Goal: Task Accomplishment & Management: Manage account settings

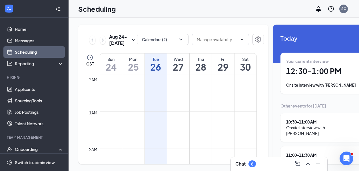
scroll to position [416, 0]
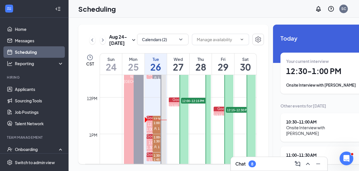
click at [276, 163] on div "Chat 8" at bounding box center [278, 163] width 87 height 9
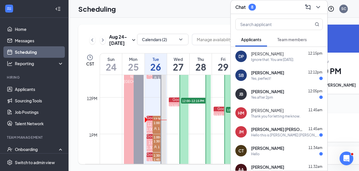
click at [253, 70] on span "[PERSON_NAME]" at bounding box center [267, 73] width 33 height 6
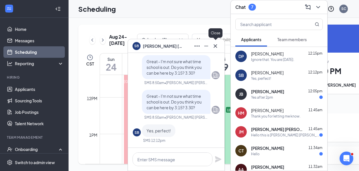
click at [216, 45] on icon "Cross" at bounding box center [215, 45] width 7 height 7
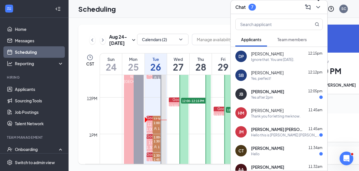
click at [321, 7] on icon "ChevronDown" at bounding box center [317, 7] width 7 height 7
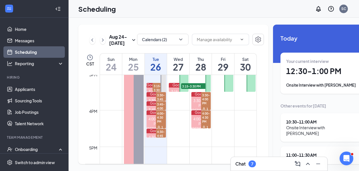
scroll to position [557, 0]
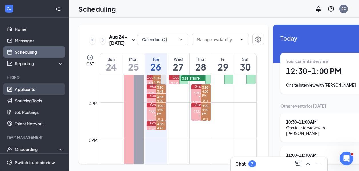
click at [20, 90] on link "Applicants" at bounding box center [39, 88] width 49 height 11
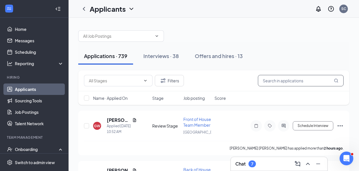
click at [279, 81] on input "text" at bounding box center [301, 80] width 86 height 11
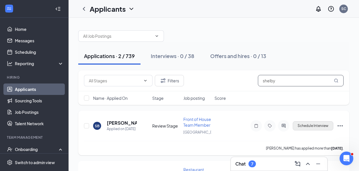
type input "shelby"
click at [324, 129] on button "Schedule Interview" at bounding box center [312, 125] width 41 height 9
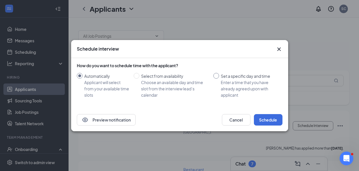
click at [229, 84] on div "Enter a time that you have already agreed upon with applicant" at bounding box center [248, 88] width 57 height 19
click at [219, 78] on input "Set a specific day and time Enter a time that you have already agreed upon with…" at bounding box center [216, 76] width 6 height 6
radio input "true"
radio input "false"
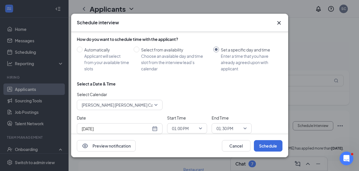
scroll to position [14, 0]
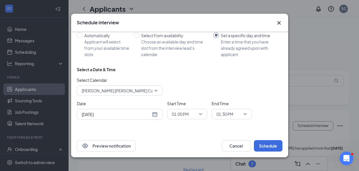
click at [193, 113] on span "01:00 PM" at bounding box center [184, 114] width 25 height 9
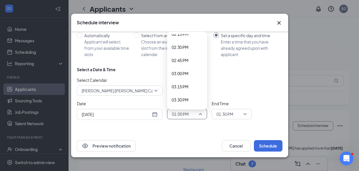
scroll to position [755, 0]
click at [191, 89] on span "03:15 PM" at bounding box center [186, 87] width 31 height 6
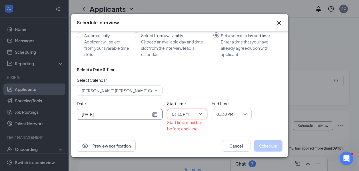
click at [141, 114] on input "[DATE]" at bounding box center [116, 114] width 69 height 6
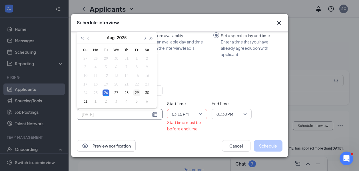
type input "Aug 29, 2025"
click at [138, 90] on div "29" at bounding box center [136, 92] width 7 height 7
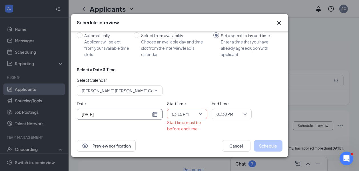
click at [246, 115] on span "01:30 PM" at bounding box center [231, 114] width 30 height 9
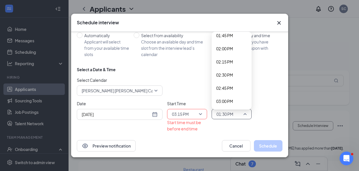
scroll to position [761, 0]
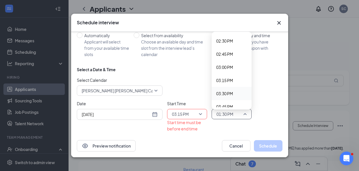
click at [223, 97] on div "03:30 PM" at bounding box center [231, 93] width 40 height 13
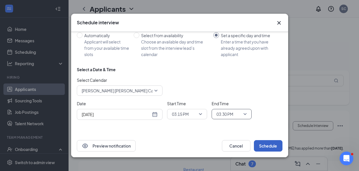
click at [274, 145] on button "Schedule" at bounding box center [268, 145] width 29 height 11
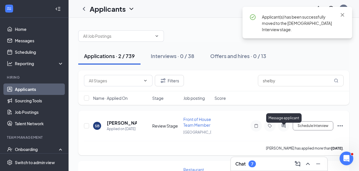
click at [283, 127] on icon "ActiveChat" at bounding box center [283, 125] width 7 height 5
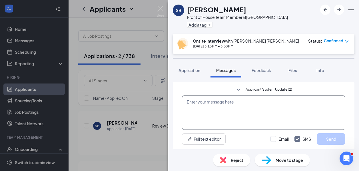
click at [252, 109] on textarea at bounding box center [263, 112] width 163 height 34
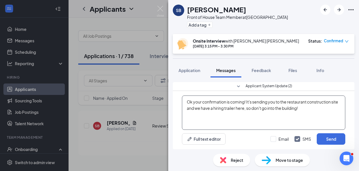
click at [246, 101] on textarea "Ok your confirmation is coming! It's sending you to the restaurant construction…" at bounding box center [263, 112] width 163 height 34
type textarea "Ok your confirmation is coming. It's sending you to the restaurant construction…"
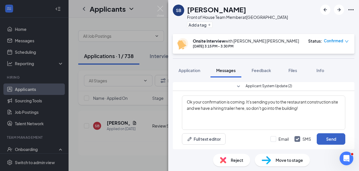
click at [325, 139] on button "Send" at bounding box center [330, 138] width 29 height 11
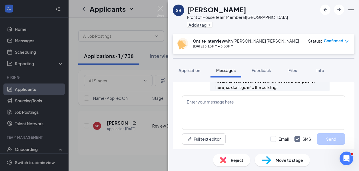
scroll to position [353, 0]
click at [163, 9] on img at bounding box center [160, 11] width 7 height 11
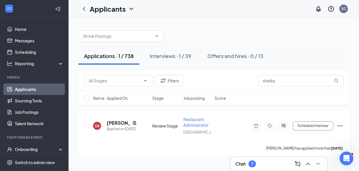
click at [262, 167] on div "Chat 7" at bounding box center [278, 163] width 87 height 9
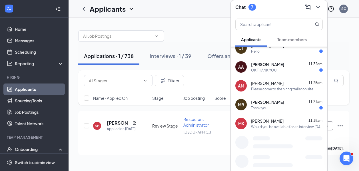
scroll to position [104, 0]
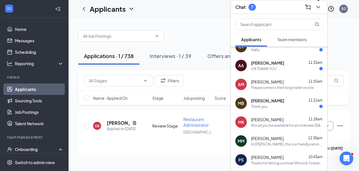
click at [321, 9] on button at bounding box center [317, 7] width 9 height 9
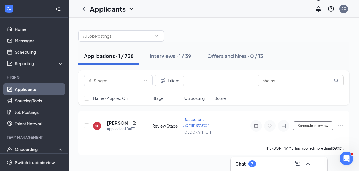
scroll to position [0, 0]
click at [257, 166] on div "Chat 7" at bounding box center [278, 163] width 87 height 9
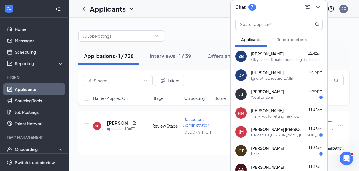
click at [193, 28] on div at bounding box center [213, 33] width 271 height 17
click at [273, 98] on div "Yes after 2pm" at bounding box center [262, 97] width 22 height 5
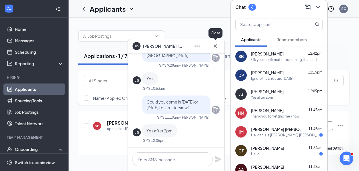
click at [216, 46] on icon "Cross" at bounding box center [215, 45] width 7 height 7
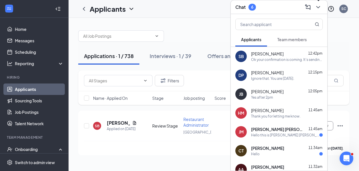
click at [317, 10] on icon "ChevronDown" at bounding box center [317, 7] width 7 height 7
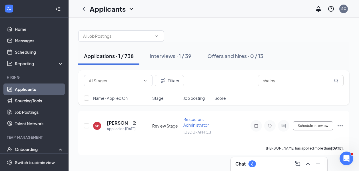
click at [257, 165] on div "Chat 6" at bounding box center [278, 163] width 87 height 9
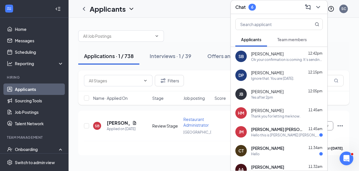
click at [185, 27] on div at bounding box center [213, 33] width 271 height 17
click at [38, 52] on link "Scheduling" at bounding box center [39, 51] width 49 height 11
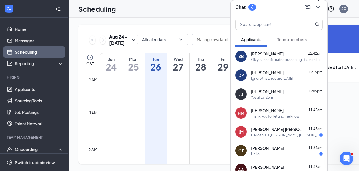
scroll to position [280, 0]
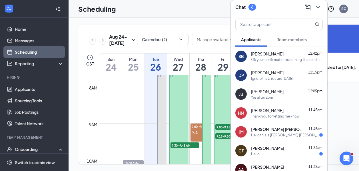
click at [320, 6] on icon "ChevronDown" at bounding box center [317, 7] width 7 height 7
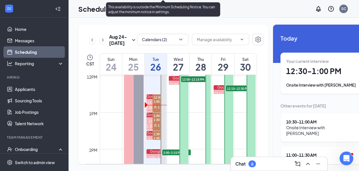
scroll to position [457, 0]
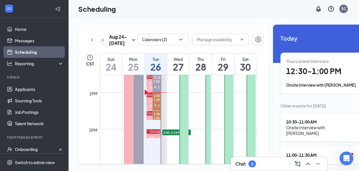
click at [2, 99] on ul "Applicants Sourcing Tools Job Postings Talent Network" at bounding box center [34, 106] width 68 height 46
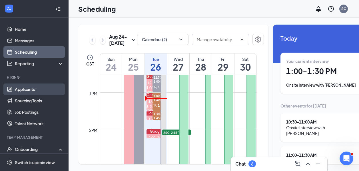
click at [35, 93] on link "Applicants" at bounding box center [39, 88] width 49 height 11
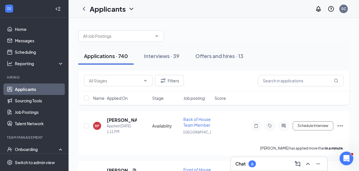
click at [317, 39] on div at bounding box center [213, 33] width 271 height 17
click at [314, 79] on input "text" at bounding box center [301, 80] width 86 height 11
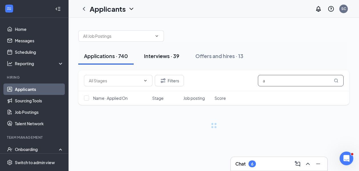
type input "a"
click at [170, 60] on button "Interviews · 39" at bounding box center [161, 55] width 47 height 17
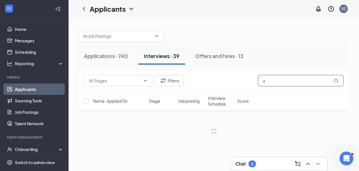
click at [282, 80] on input "a" at bounding box center [301, 80] width 86 height 11
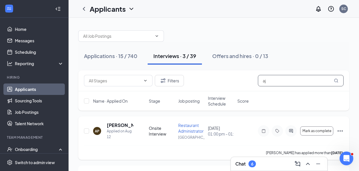
type input "aj"
click at [338, 132] on icon "Ellipses" at bounding box center [339, 130] width 7 height 7
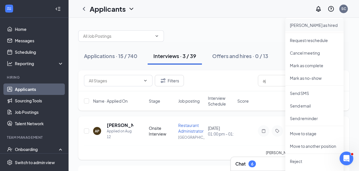
click at [299, 26] on p "[PERSON_NAME] as hired" at bounding box center [313, 25] width 49 height 6
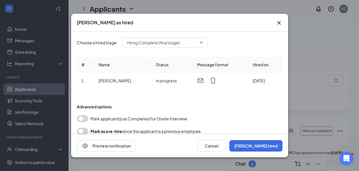
click at [80, 117] on button "button" at bounding box center [82, 118] width 11 height 7
click at [274, 145] on button "[PERSON_NAME] hired" at bounding box center [255, 145] width 53 height 11
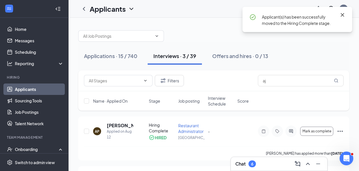
click at [343, 16] on icon "Cross" at bounding box center [341, 14] width 3 height 3
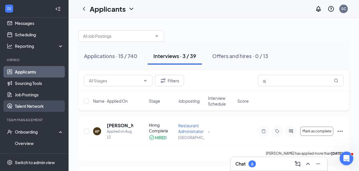
scroll to position [17, 0]
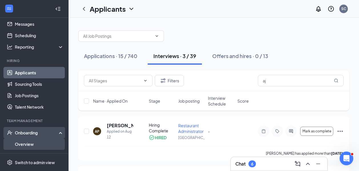
click at [23, 145] on link "Overview" at bounding box center [39, 143] width 49 height 11
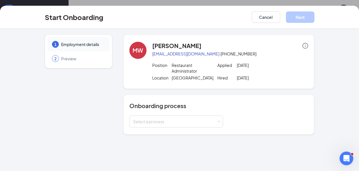
click at [90, 105] on div "1 Employment details 2 Preview" at bounding box center [78, 85] width 67 height 100
click at [157, 125] on div "Select a process" at bounding box center [176, 121] width 86 height 11
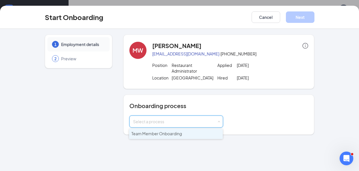
click at [148, 133] on span "Team Member Onboarding" at bounding box center [156, 133] width 50 height 5
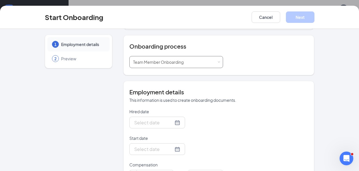
scroll to position [59, 0]
click at [169, 122] on div at bounding box center [157, 122] width 46 height 7
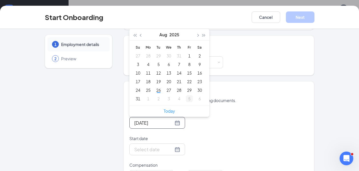
type input "Sep 5, 2025"
type input "[DATE]"
click at [158, 92] on div "26" at bounding box center [158, 89] width 7 height 7
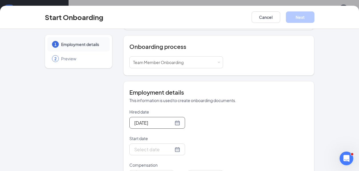
scroll to position [98, 0]
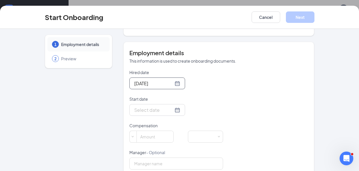
click at [163, 117] on form "Hired date Aug 26, 2025 Aug 2025 Su Mo Tu We Th Fr Sa 27 28 29 30 31 1 2 3 4 5 …" at bounding box center [176, 119] width 94 height 100
click at [159, 111] on input "Start date" at bounding box center [153, 109] width 39 height 7
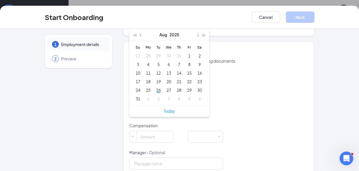
type input "Jul 27, 2025"
type input "Sep 6, 2025"
type input "Aug 2, 2025"
click at [196, 37] on button "button" at bounding box center [197, 34] width 6 height 11
type input "Oct 9, 2025"
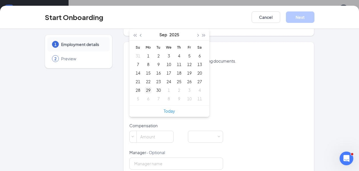
click at [147, 90] on div "29" at bounding box center [148, 89] width 7 height 7
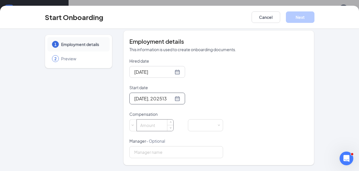
scroll to position [0, 1]
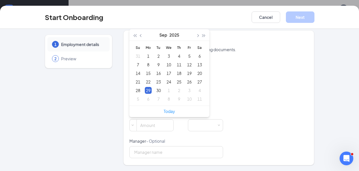
type input "Sep 29, 2025"
click at [197, 133] on form "Hired date Aug 26, 2025 Aug 2025 Su Mo Tu We Th Fr Sa 27 28 29 30 31 1 2 3 4 5 …" at bounding box center [176, 108] width 94 height 100
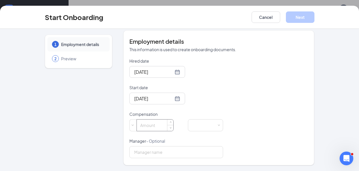
click at [160, 130] on div at bounding box center [154, 125] width 37 height 12
click at [154, 122] on input at bounding box center [155, 124] width 37 height 11
type input "13"
click at [203, 129] on div at bounding box center [205, 124] width 28 height 11
click at [207, 137] on li "Hourly" at bounding box center [204, 136] width 35 height 9
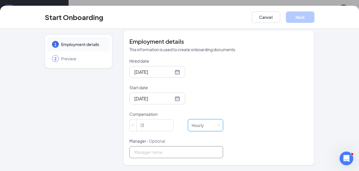
click at [165, 154] on input "Manager - Optional" at bounding box center [176, 152] width 94 height 12
type input "[PERSON_NAME] [PERSON_NAME]"
click at [288, 82] on div "Hired date Aug 26, 2025 Aug 2025 Su Mo Tu We Th Fr Sa 27 28 29 30 31 1 2 3 4 5 …" at bounding box center [218, 108] width 179 height 100
click at [172, 111] on p "Compensation" at bounding box center [176, 114] width 94 height 6
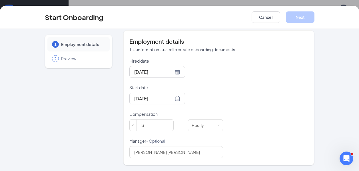
click at [201, 96] on div "Sep 29, 2025" at bounding box center [176, 98] width 94 height 12
click at [237, 108] on div "Hired date Aug 26, 2025 Aug 2025 Su Mo Tu We Th Fr Sa 27 28 29 30 31 1 2 3 4 5 …" at bounding box center [218, 108] width 179 height 100
click at [256, 93] on div "Hired date Aug 26, 2025 Aug 2025 Su Mo Tu We Th Fr Sa 27 28 29 30 31 1 2 3 4 5 …" at bounding box center [218, 108] width 179 height 100
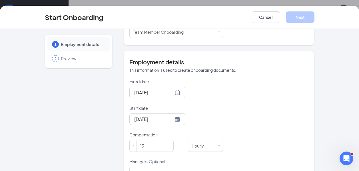
scroll to position [110, 0]
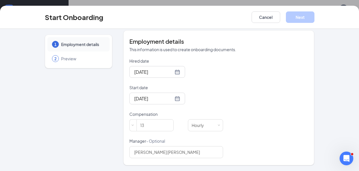
click at [266, 112] on div "Hired date Aug 26, 2025 Aug 2025 Su Mo Tu We Th Fr Sa 27 28 29 30 31 1 2 3 4 5 …" at bounding box center [218, 108] width 179 height 100
click at [264, 17] on button "Cancel" at bounding box center [265, 16] width 29 height 11
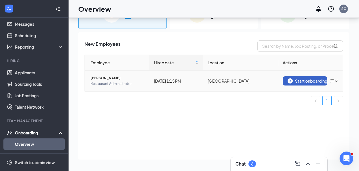
click at [310, 78] on div "Start onboarding" at bounding box center [304, 80] width 35 height 5
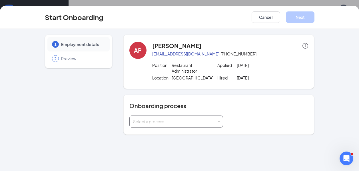
click at [218, 120] on div "Select a process" at bounding box center [176, 121] width 86 height 11
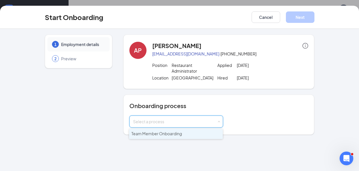
click at [188, 136] on li "Team Member Onboarding" at bounding box center [176, 133] width 94 height 10
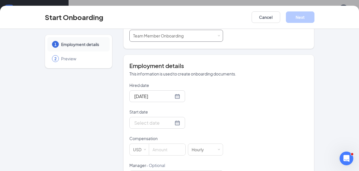
scroll to position [90, 0]
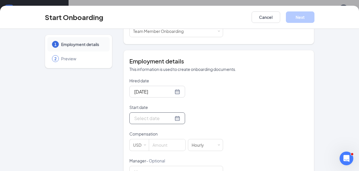
click at [169, 119] on div at bounding box center [157, 117] width 46 height 7
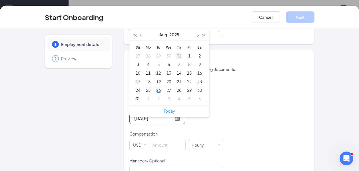
type input "Jul 31, 2025"
click at [196, 32] on button "button" at bounding box center [197, 34] width 6 height 11
type input "Sep 29, 2025"
click at [151, 93] on td "29" at bounding box center [148, 90] width 10 height 9
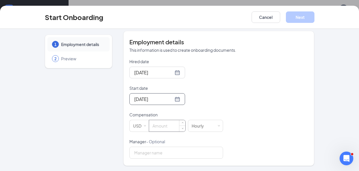
scroll to position [110, 0]
click at [162, 129] on input at bounding box center [167, 124] width 36 height 11
type input "3"
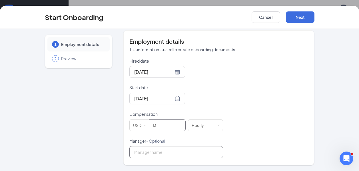
type input "13"
click at [151, 153] on input "Manager - Optional" at bounding box center [176, 152] width 94 height 12
type input "[PERSON_NAME] [PERSON_NAME]"
click at [301, 15] on button "Next" at bounding box center [300, 16] width 29 height 11
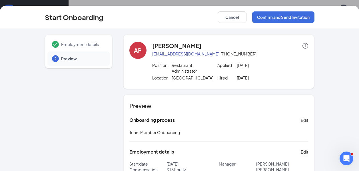
scroll to position [0, 0]
click at [183, 75] on p "[GEOGRAPHIC_DATA]" at bounding box center [190, 77] width 39 height 6
click at [304, 46] on icon "info-circle" at bounding box center [305, 45] width 6 height 6
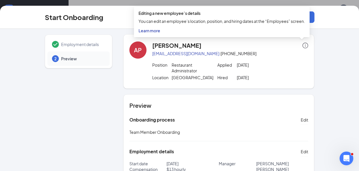
click at [158, 72] on div "Position" at bounding box center [161, 67] width 19 height 11
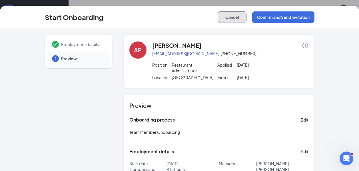
click at [240, 19] on button "Cancel" at bounding box center [232, 16] width 29 height 11
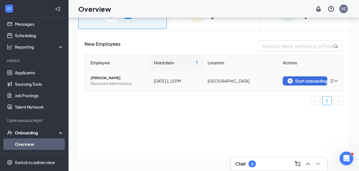
click at [336, 82] on icon "down" at bounding box center [336, 81] width 4 height 4
click at [279, 128] on div "New Employees Employee Hired date Location Actions Ajohanna Paul Restaurant Adm…" at bounding box center [213, 95] width 271 height 127
click at [105, 83] on span "Restaurant Administrator" at bounding box center [117, 84] width 54 height 6
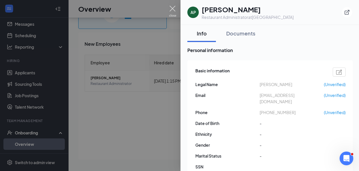
click at [170, 7] on img at bounding box center [172, 11] width 7 height 11
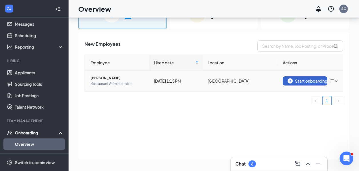
click at [314, 86] on td "Start onboarding" at bounding box center [310, 80] width 64 height 21
click at [311, 83] on div "Start onboarding" at bounding box center [304, 80] width 35 height 5
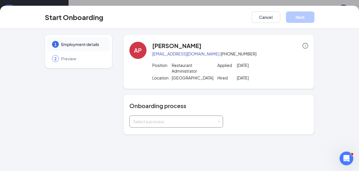
click at [152, 122] on div "Select a process" at bounding box center [175, 121] width 84 height 6
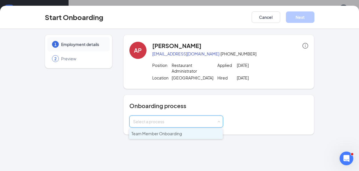
click at [150, 134] on span "Team Member Onboarding" at bounding box center [156, 133] width 50 height 5
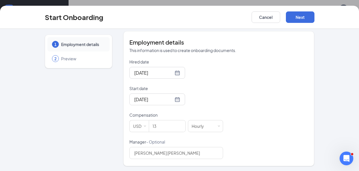
scroll to position [110, 0]
click at [297, 22] on button "Next" at bounding box center [300, 16] width 29 height 11
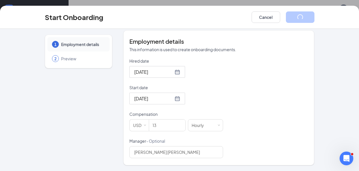
scroll to position [25, 0]
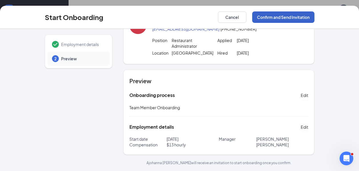
click at [274, 19] on button "Confirm and Send Invitation" at bounding box center [283, 16] width 62 height 11
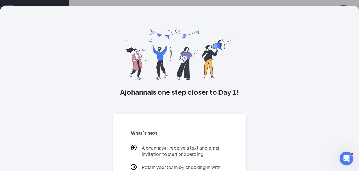
scroll to position [43, 0]
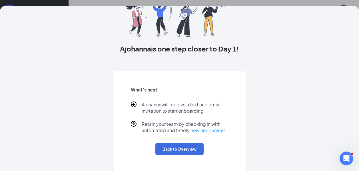
click at [209, 151] on div "Back to Overview" at bounding box center [179, 148] width 97 height 13
click at [187, 148] on button "Back to Overview" at bounding box center [179, 148] width 48 height 13
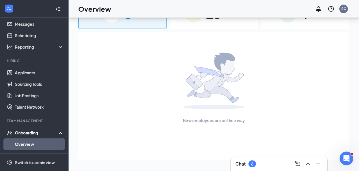
scroll to position [0, 0]
click at [41, 35] on link "Scheduling" at bounding box center [39, 35] width 49 height 11
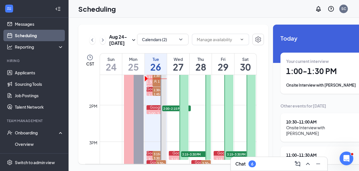
scroll to position [465, 0]
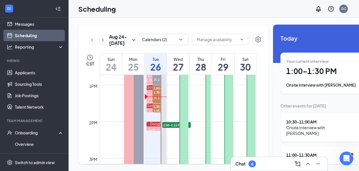
click at [241, 165] on h3 "Chat" at bounding box center [240, 163] width 10 height 6
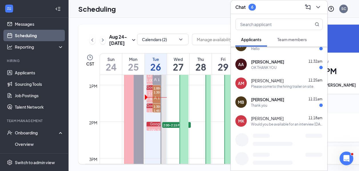
scroll to position [109, 0]
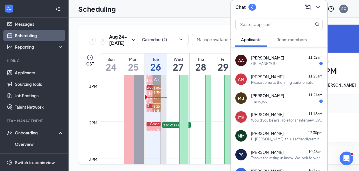
click at [163, 46] on div "Calendars (2)" at bounding box center [162, 40] width 51 height 13
click at [317, 9] on icon "ChevronDown" at bounding box center [317, 7] width 7 height 7
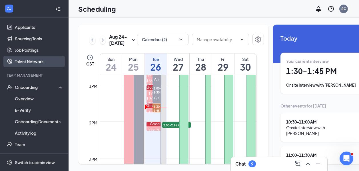
scroll to position [67, 0]
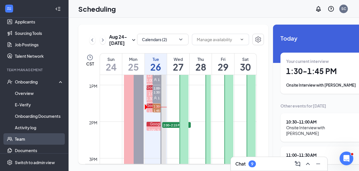
click at [24, 136] on link "Team" at bounding box center [39, 138] width 49 height 11
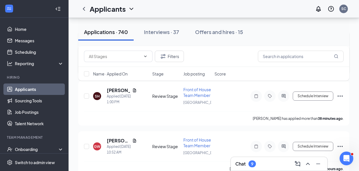
scroll to position [81, 0]
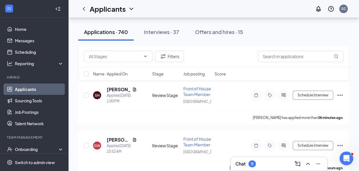
click at [246, 167] on div "Chat 9" at bounding box center [278, 163] width 87 height 9
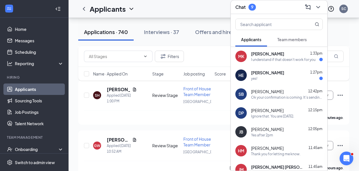
click at [299, 59] on div "I understand if that doesn't work for you" at bounding box center [283, 59] width 64 height 5
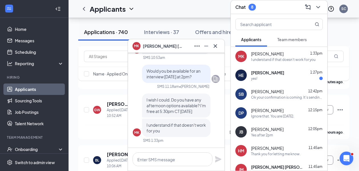
scroll to position [121, 0]
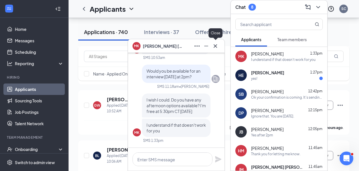
click at [215, 45] on icon "Cross" at bounding box center [214, 45] width 3 height 3
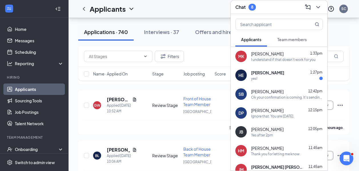
click at [39, 50] on link "Scheduling" at bounding box center [39, 51] width 49 height 11
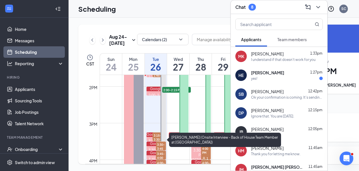
scroll to position [499, 0]
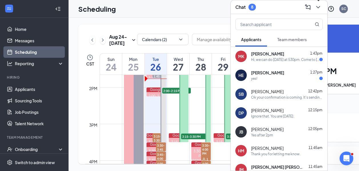
click at [317, 6] on icon "ChevronDown" at bounding box center [317, 7] width 7 height 7
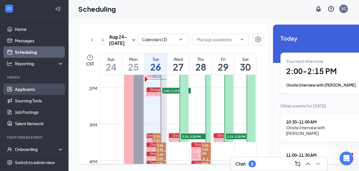
click at [29, 88] on link "Applicants" at bounding box center [39, 88] width 49 height 11
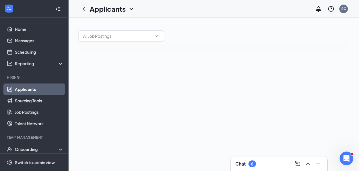
click at [28, 89] on link "Applicants" at bounding box center [39, 88] width 49 height 11
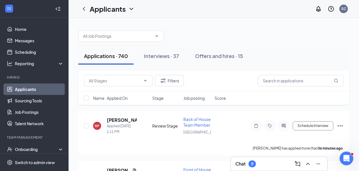
click at [274, 80] on input "text" at bounding box center [301, 80] width 86 height 11
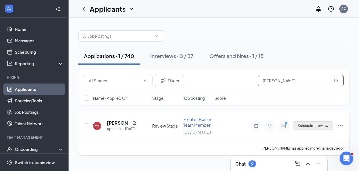
type input "kirkpatrick"
click at [315, 128] on button "Schedule Interview" at bounding box center [312, 125] width 41 height 9
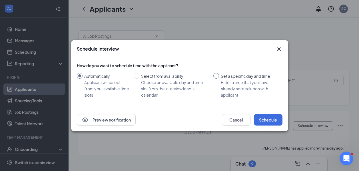
click at [219, 74] on span "Set a specific day and time Enter a time that you have already agreed upon with…" at bounding box center [249, 85] width 61 height 25
click at [219, 74] on input "Set a specific day and time Enter a time that you have already agreed upon with…" at bounding box center [216, 76] width 6 height 6
radio input "true"
radio input "false"
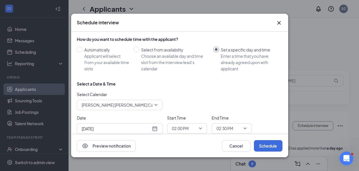
scroll to position [14, 0]
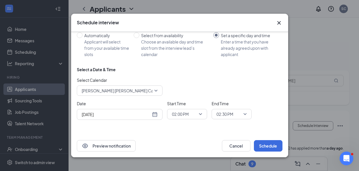
click at [157, 116] on div "[DATE]" at bounding box center [120, 114] width 76 height 6
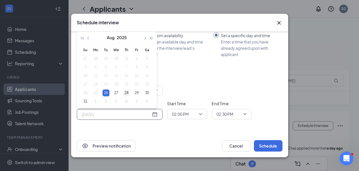
type input "Aug 28, 2025"
click at [128, 93] on div "28" at bounding box center [126, 92] width 7 height 7
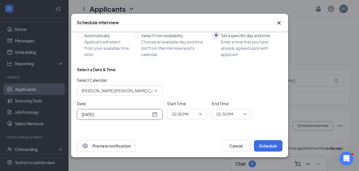
click at [185, 114] on span "02:00 PM" at bounding box center [180, 114] width 17 height 9
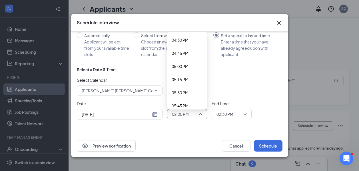
scroll to position [868, 0]
click at [189, 92] on span "05:30 PM" at bounding box center [186, 91] width 31 height 6
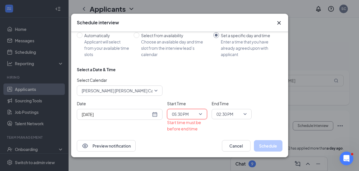
click at [227, 112] on span "02:30 PM" at bounding box center [224, 114] width 17 height 9
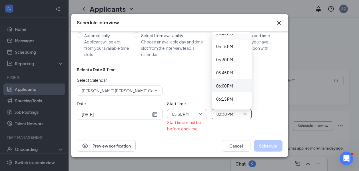
scroll to position [901, 0]
click at [229, 68] on span "05:45 PM" at bounding box center [224, 71] width 17 height 6
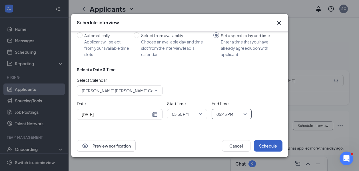
click at [270, 143] on button "Schedule" at bounding box center [268, 145] width 29 height 11
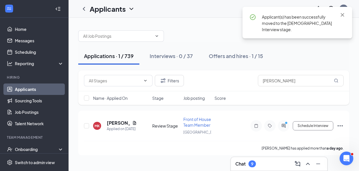
click at [345, 15] on div "Applicant(s) has been successfully moved to the Onsite Interview stage." at bounding box center [297, 23] width 98 height 19
click at [344, 15] on icon "Cross" at bounding box center [342, 14] width 7 height 7
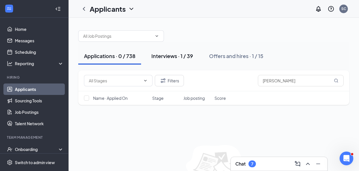
click at [168, 58] on div "Interviews · 1 / 39" at bounding box center [172, 55] width 42 height 7
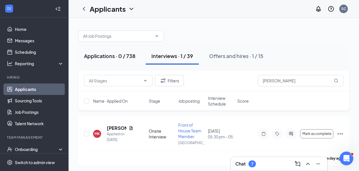
click at [115, 58] on div "Applications · 0 / 738" at bounding box center [109, 55] width 51 height 7
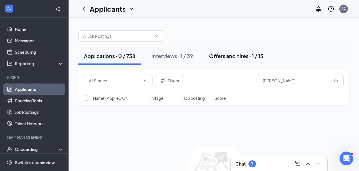
click at [248, 63] on button "Offers and hires · 1 / 15" at bounding box center [236, 55] width 66 height 17
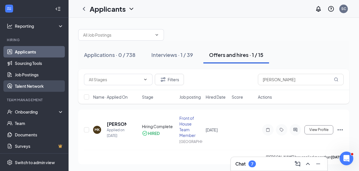
scroll to position [38, 0]
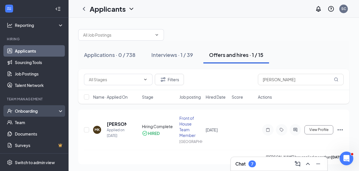
click at [31, 111] on div "Onboarding" at bounding box center [37, 111] width 44 height 6
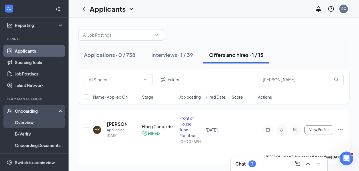
click at [27, 120] on link "Overview" at bounding box center [39, 121] width 49 height 11
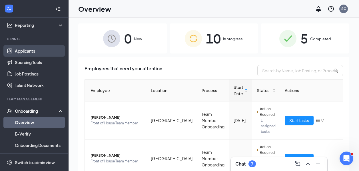
click at [41, 49] on link "Applicants" at bounding box center [39, 50] width 49 height 11
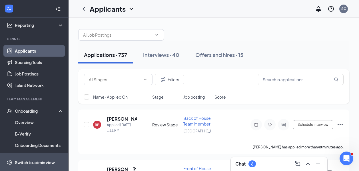
click at [25, 159] on span "Switch to admin view" at bounding box center [39, 161] width 49 height 17
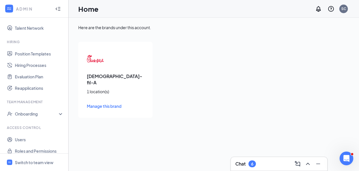
scroll to position [115, 0]
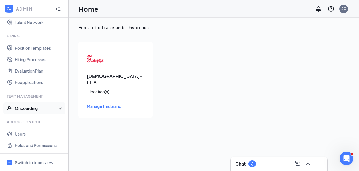
click at [43, 109] on div "Onboarding" at bounding box center [37, 108] width 44 height 6
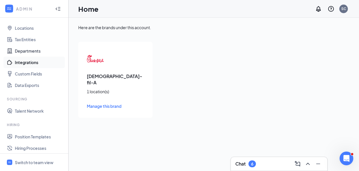
scroll to position [26, 0]
click at [37, 63] on link "Integrations" at bounding box center [39, 62] width 49 height 11
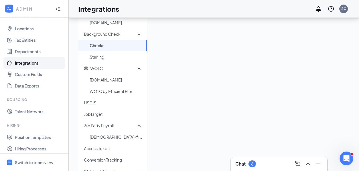
scroll to position [139, 0]
click at [121, 136] on span "[DEMOGRAPHIC_DATA]-fil-A HR/Payroll" at bounding box center [116, 135] width 53 height 11
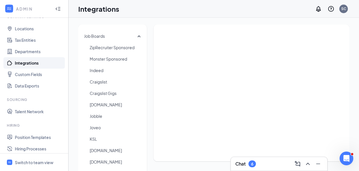
click at [251, 161] on div "6" at bounding box center [252, 163] width 2 height 5
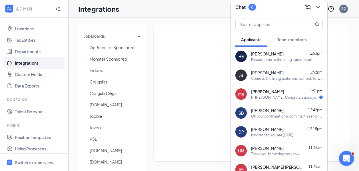
click at [345, 158] on icon "Open Intercom Messenger" at bounding box center [345, 157] width 9 height 9
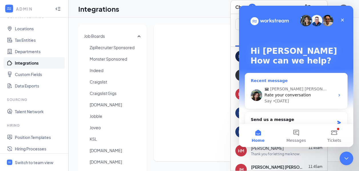
scroll to position [13, 0]
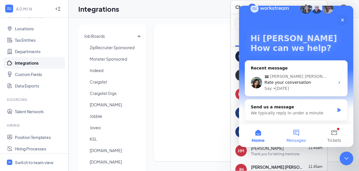
click at [302, 135] on button "Messages" at bounding box center [296, 135] width 38 height 23
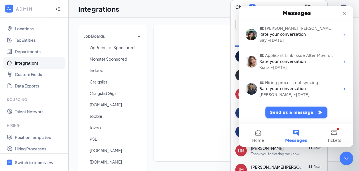
click at [288, 114] on button "Send us a message" at bounding box center [296, 111] width 62 height 11
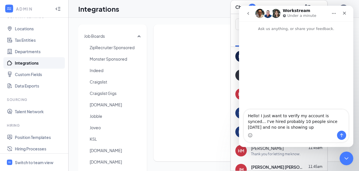
type textarea "Hello! I just want to verify my account is synced... I've hired probably 10 peo…"
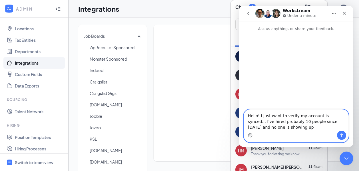
drag, startPoint x: 281, startPoint y: 126, endPoint x: 229, endPoint y: 102, distance: 57.2
click html "Workstream Under a minute Ask us anything, or share your feedback. Hello! I jus…"
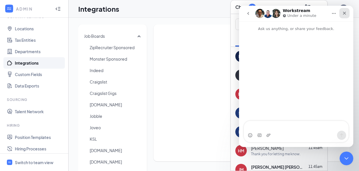
click at [346, 12] on icon "Close" at bounding box center [344, 13] width 5 height 5
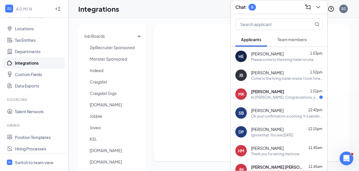
scroll to position [0, 0]
click at [258, 99] on div "Hi [PERSON_NAME]. Congratulations, your onsite interview with [DEMOGRAPHIC_DATA…" at bounding box center [285, 97] width 68 height 5
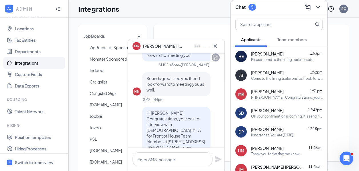
scroll to position [-55, 0]
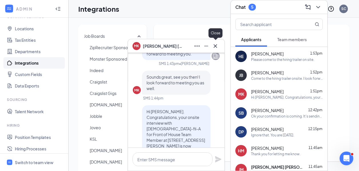
click at [217, 49] on icon "Cross" at bounding box center [215, 45] width 7 height 7
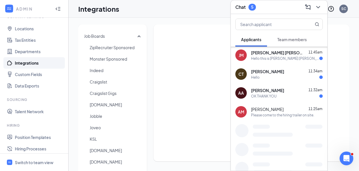
scroll to position [126, 0]
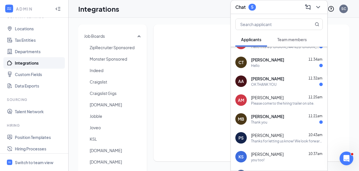
click at [153, 17] on div "Integrations SC" at bounding box center [213, 9] width 290 height 18
click at [30, 157] on span "Switch to team view" at bounding box center [39, 161] width 49 height 17
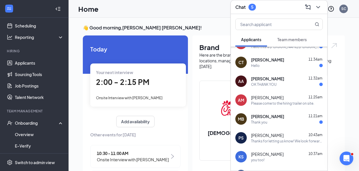
click at [321, 9] on div at bounding box center [317, 7] width 10 height 9
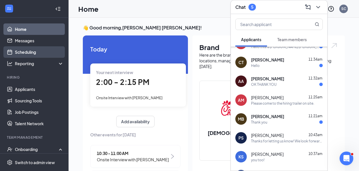
click at [34, 52] on link "Scheduling" at bounding box center [39, 51] width 49 height 11
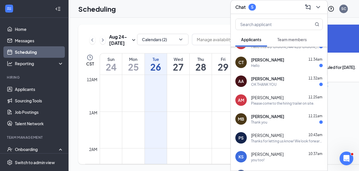
scroll to position [280, 0]
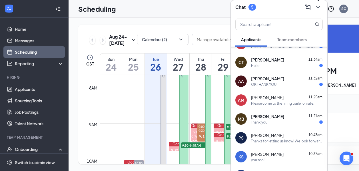
click at [321, 9] on button at bounding box center [317, 7] width 9 height 9
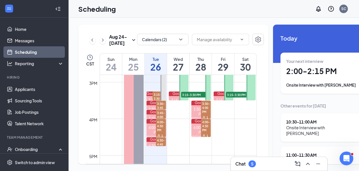
scroll to position [541, 0]
click at [243, 164] on h3 "Chat" at bounding box center [240, 163] width 10 height 6
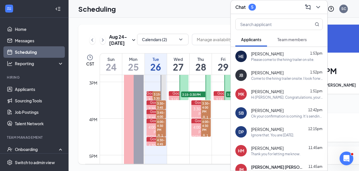
click at [180, 136] on td at bounding box center [178, 131] width 157 height 9
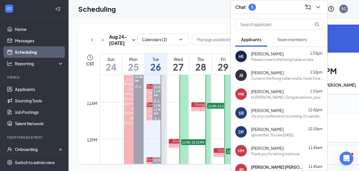
scroll to position [374, 0]
click at [316, 5] on icon "ChevronDown" at bounding box center [317, 7] width 7 height 7
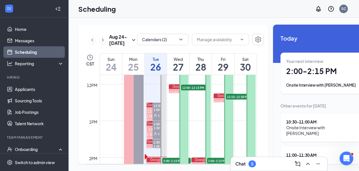
scroll to position [419, 0]
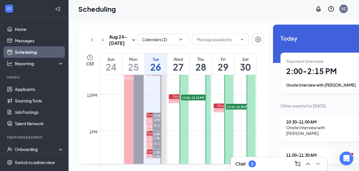
click at [171, 45] on div "Calendars (2)" at bounding box center [162, 40] width 51 height 13
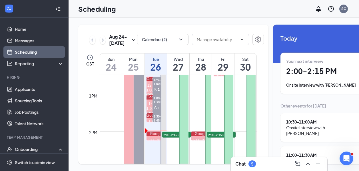
scroll to position [456, 0]
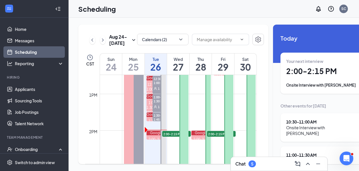
click at [249, 162] on div "5" at bounding box center [251, 163] width 7 height 7
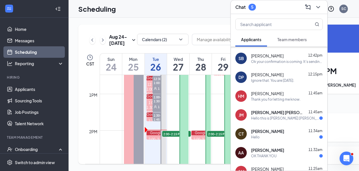
scroll to position [61, 0]
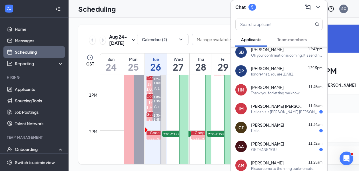
click at [144, 46] on div "Calendars (2)" at bounding box center [162, 40] width 51 height 13
click at [318, 10] on icon "ChevronDown" at bounding box center [317, 7] width 7 height 7
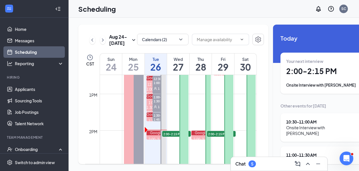
scroll to position [0, 0]
click at [29, 94] on link "Applicants" at bounding box center [39, 88] width 49 height 11
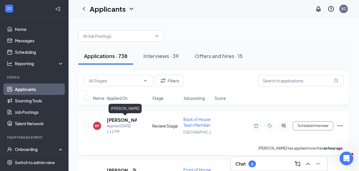
click at [114, 119] on h5 "[PERSON_NAME]" at bounding box center [122, 120] width 30 height 6
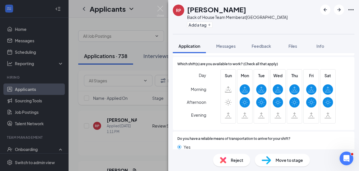
scroll to position [386, 0]
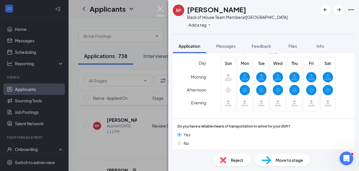
click at [160, 8] on img at bounding box center [160, 11] width 7 height 11
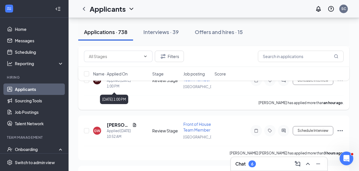
scroll to position [100, 0]
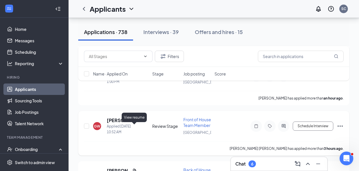
click at [132, 122] on icon "Document" at bounding box center [134, 120] width 5 height 5
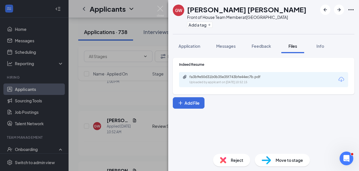
click at [267, 84] on div "Uploaded by applicant on Aug 26, 2025 at 10:52:15" at bounding box center [232, 82] width 86 height 5
click at [230, 52] on button "Messages" at bounding box center [225, 46] width 31 height 14
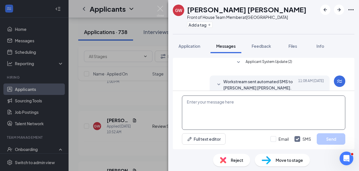
click at [222, 114] on textarea at bounding box center [263, 112] width 163 height 34
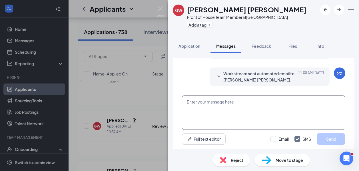
scroll to position [81, 0]
type textarea "i"
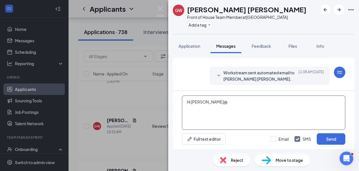
type textarea "Hi Griffin"
drag, startPoint x: 226, startPoint y: 111, endPoint x: 175, endPoint y: 100, distance: 52.4
click at [175, 100] on div "Hi Griffin Full text editor Email SMS Send" at bounding box center [263, 120] width 181 height 58
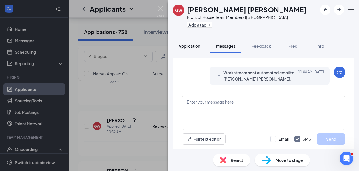
click at [191, 51] on button "Application" at bounding box center [189, 46] width 33 height 14
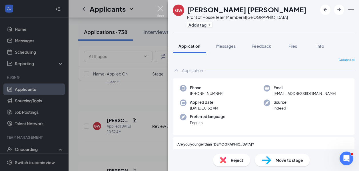
click at [163, 7] on img at bounding box center [160, 11] width 7 height 11
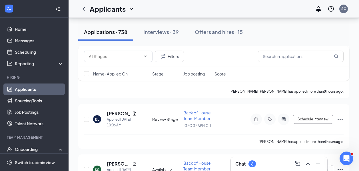
scroll to position [158, 0]
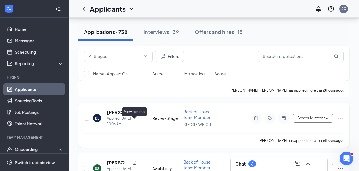
click at [132, 114] on icon "Document" at bounding box center [134, 112] width 5 height 5
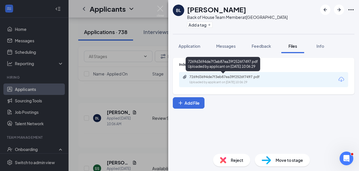
click at [228, 81] on div "Uploaded by applicant on Aug 26, 2025 at 10:06:29" at bounding box center [232, 82] width 86 height 5
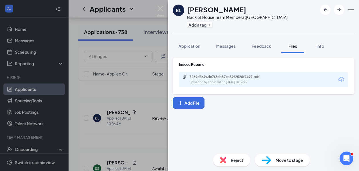
click at [160, 11] on img at bounding box center [160, 11] width 7 height 11
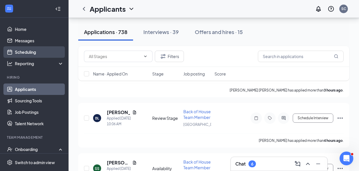
click at [38, 50] on link "Scheduling" at bounding box center [39, 51] width 49 height 11
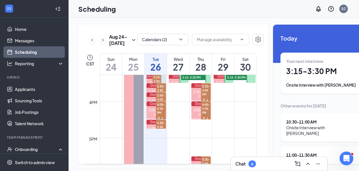
scroll to position [550, 0]
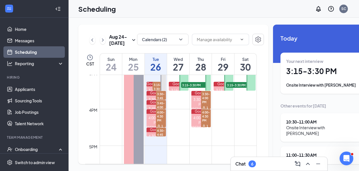
click at [241, 162] on h3 "Chat" at bounding box center [240, 163] width 10 height 6
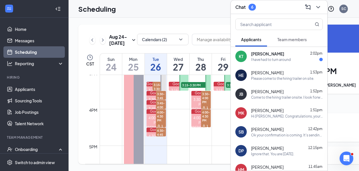
click at [291, 57] on div "I have had to turn around" at bounding box center [287, 59] width 72 height 5
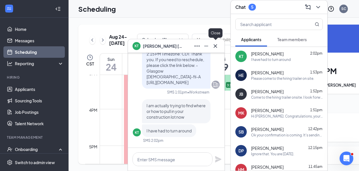
click at [214, 49] on icon "Cross" at bounding box center [215, 45] width 7 height 7
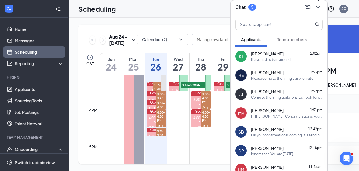
click at [319, 8] on icon "ChevronDown" at bounding box center [317, 7] width 7 height 7
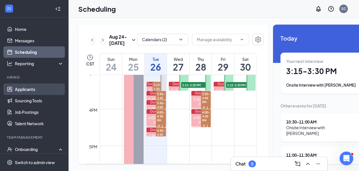
click at [27, 88] on link "Applicants" at bounding box center [39, 88] width 49 height 11
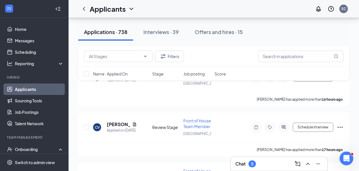
scroll to position [764, 0]
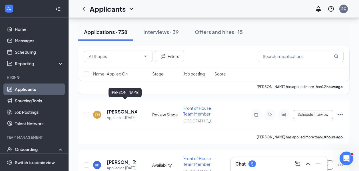
click at [131, 64] on h5 "Luke Dickson" at bounding box center [122, 61] width 30 height 6
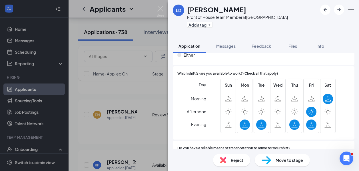
scroll to position [349, 0]
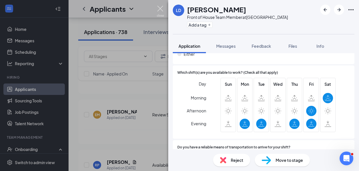
click at [161, 7] on img at bounding box center [160, 11] width 7 height 11
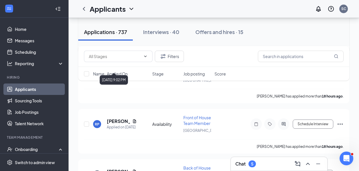
scroll to position [807, 0]
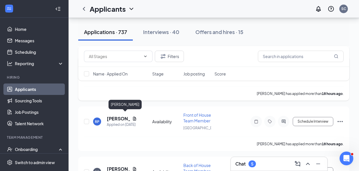
click at [117, 71] on h5 "Evelyn Myatt" at bounding box center [122, 68] width 30 height 6
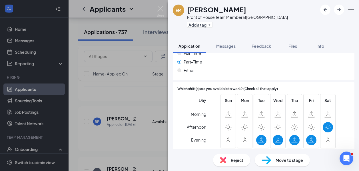
scroll to position [364, 0]
click at [222, 48] on div "Messages" at bounding box center [225, 46] width 19 height 6
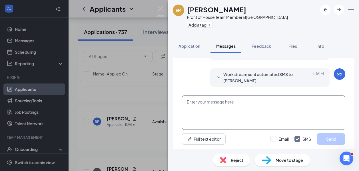
click at [222, 114] on textarea at bounding box center [263, 112] width 163 height 34
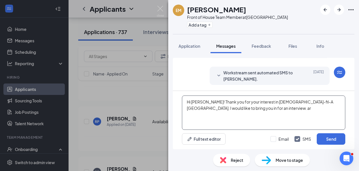
type textarea "Hi Evelyn! Thank you for your interest in Chick-fil-A Glasgow. I would like to …"
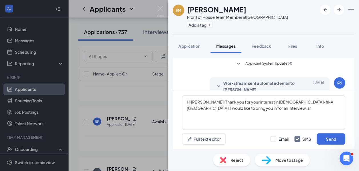
scroll to position [37, 0]
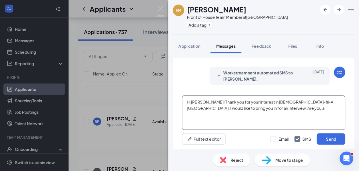
click at [253, 110] on textarea "Hi [PERSON_NAME]! Thank you for your interest in [DEMOGRAPHIC_DATA]-fil-A [GEOG…" at bounding box center [263, 112] width 163 height 34
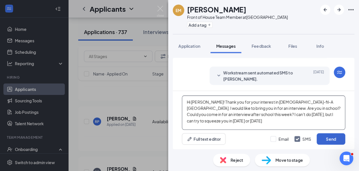
type textarea "Hi [PERSON_NAME]! Thank you for your interest in [DEMOGRAPHIC_DATA]-fil-A [GEOG…"
click at [335, 139] on button "Send" at bounding box center [330, 138] width 29 height 11
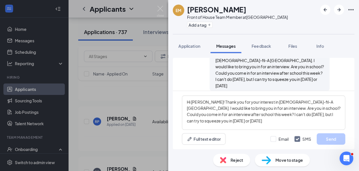
scroll to position [99, 0]
click at [75, 75] on div "EM [PERSON_NAME] Front of House Team Member at [GEOGRAPHIC_DATA] Add a tag Appl…" at bounding box center [179, 85] width 359 height 171
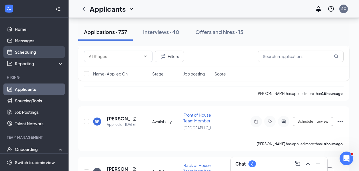
click at [26, 50] on link "Scheduling" at bounding box center [39, 51] width 49 height 11
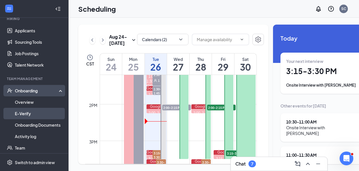
scroll to position [72, 0]
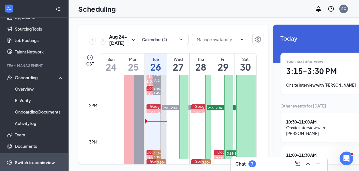
click at [25, 161] on div "Switch to admin view" at bounding box center [35, 162] width 40 height 6
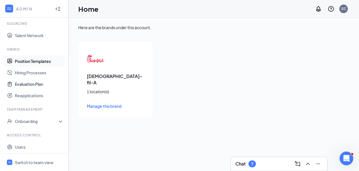
scroll to position [115, 0]
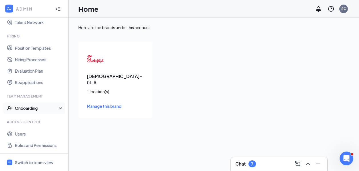
click at [40, 108] on div "Onboarding" at bounding box center [37, 108] width 44 height 6
click at [39, 119] on link "Onboarding Processes" at bounding box center [39, 119] width 49 height 11
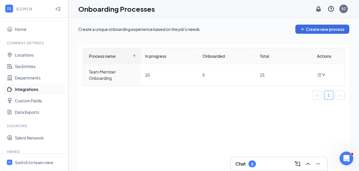
click at [29, 87] on link "Integrations" at bounding box center [39, 88] width 49 height 11
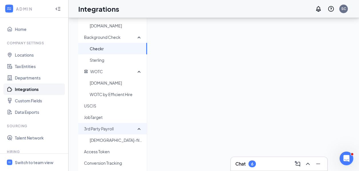
scroll to position [136, 0]
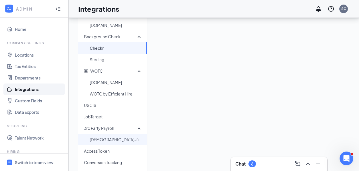
click at [112, 137] on span "[DEMOGRAPHIC_DATA]-fil-A HR/Payroll" at bounding box center [116, 138] width 53 height 11
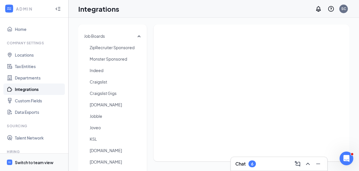
click at [30, 160] on div "Switch to team view" at bounding box center [34, 162] width 39 height 6
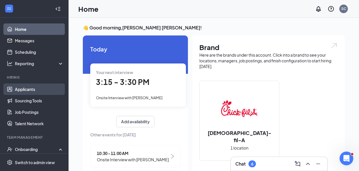
click at [42, 90] on link "Applicants" at bounding box center [39, 88] width 49 height 11
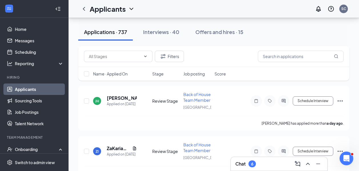
scroll to position [1087, 0]
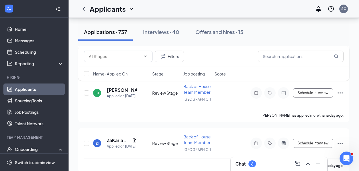
click at [266, 163] on div "Chat 6" at bounding box center [278, 163] width 87 height 9
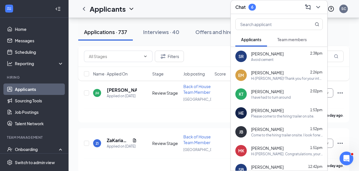
click at [274, 62] on div "SR [PERSON_NAME] 2:38pm Avoid cement" at bounding box center [278, 56] width 96 height 19
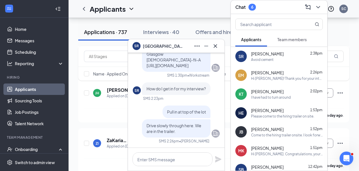
scroll to position [-155, 0]
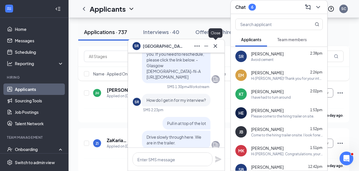
click at [217, 44] on icon "Cross" at bounding box center [215, 45] width 7 height 7
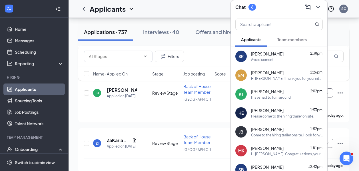
click at [149, 72] on div "CH [PERSON_NAME] Applied on [DATE] Review Stage Back of House Team Member Glasg…" at bounding box center [213, 49] width 271 height 44
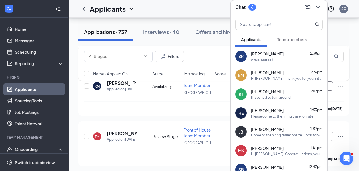
scroll to position [2249, 0]
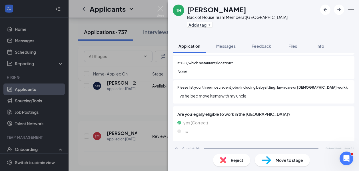
scroll to position [193, 0]
click at [160, 5] on div "TH [PERSON_NAME] Back of House Team Member at [GEOGRAPHIC_DATA] Add a tag Appli…" at bounding box center [179, 85] width 359 height 171
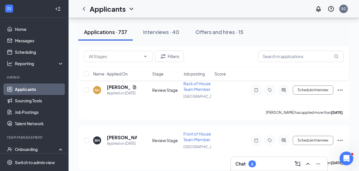
scroll to position [2345, 0]
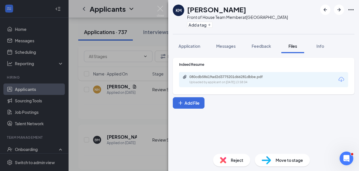
click at [243, 74] on div "080cdb58619ad2d3775201d66281dbbe.pdf" at bounding box center [229, 76] width 80 height 5
click at [161, 8] on img at bounding box center [160, 11] width 7 height 11
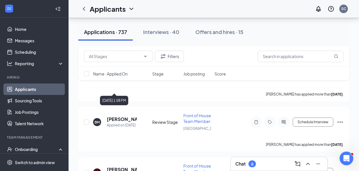
scroll to position [2388, 0]
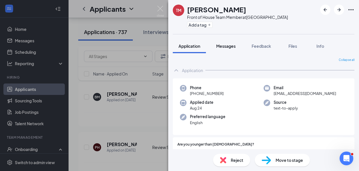
click at [219, 41] on button "Messages" at bounding box center [225, 46] width 31 height 14
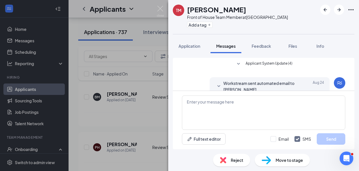
scroll to position [37, 0]
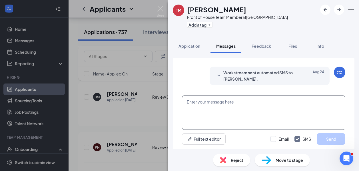
click at [215, 106] on textarea at bounding box center [263, 112] width 163 height 34
type textarea "Hi [PERSON_NAME]!"
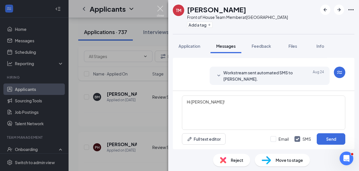
click at [162, 9] on img at bounding box center [160, 11] width 7 height 11
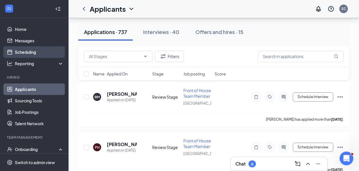
click at [17, 56] on link "Scheduling" at bounding box center [39, 51] width 49 height 11
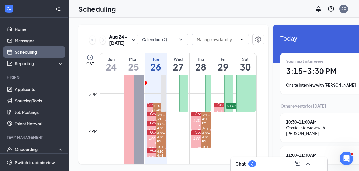
scroll to position [529, 0]
click at [255, 160] on div "Chat 8" at bounding box center [245, 163] width 21 height 7
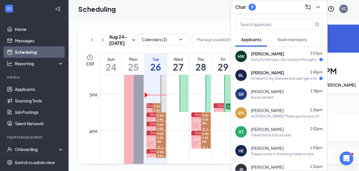
click at [240, 54] on div "HW" at bounding box center [240, 56] width 7 height 6
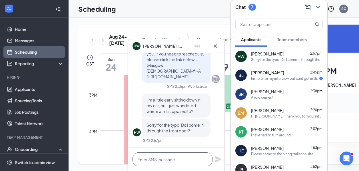
click at [161, 160] on textarea at bounding box center [172, 159] width 80 height 14
type textarea "We're in the hiring trailer!"
click at [216, 160] on icon "Plane" at bounding box center [218, 159] width 6 height 6
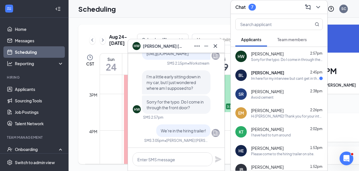
click at [271, 78] on div "Im here for my interview but cant get in the drive" at bounding box center [285, 78] width 68 height 5
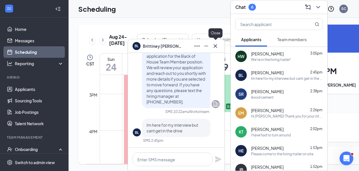
click at [216, 44] on icon "Cross" at bounding box center [214, 45] width 3 height 3
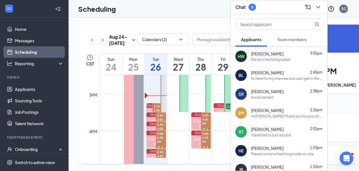
scroll to position [0, 0]
click at [198, 12] on div "Scheduling SC" at bounding box center [213, 9] width 290 height 18
click at [317, 10] on icon "ChevronDown" at bounding box center [317, 7] width 7 height 7
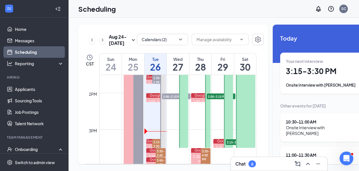
scroll to position [494, 0]
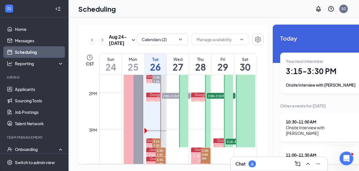
click at [258, 158] on div "Chat 6" at bounding box center [278, 164] width 96 height 14
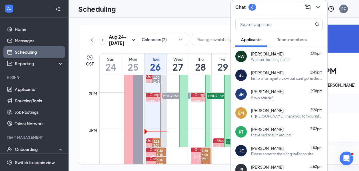
click at [255, 63] on div "HW Heather Wilson 3:05pm We're in the hiring trailer!" at bounding box center [278, 56] width 96 height 19
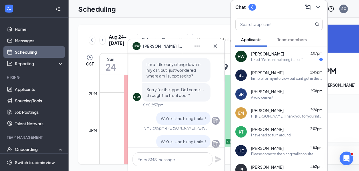
scroll to position [-40, 0]
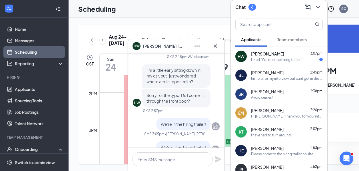
click at [262, 61] on div "Liked “We're in the hiring trailer!”" at bounding box center [277, 59] width 52 height 5
click at [154, 159] on textarea at bounding box center [172, 159] width 80 height 14
type textarea "I'm ready when you are"
click at [220, 159] on icon "Plane" at bounding box center [218, 159] width 6 height 6
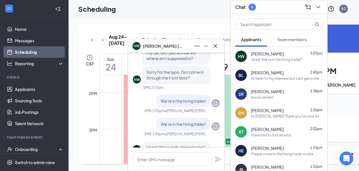
scroll to position [-86, 0]
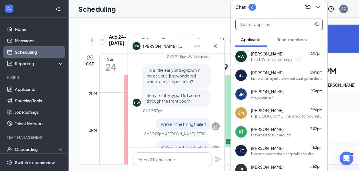
click at [274, 27] on input "text" at bounding box center [269, 24] width 68 height 11
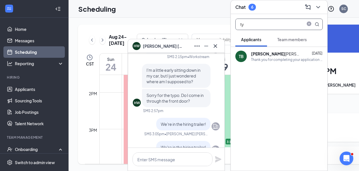
type input "t"
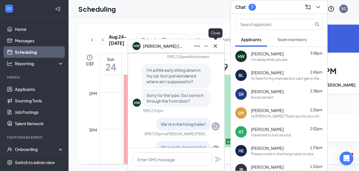
click at [214, 48] on icon "Cross" at bounding box center [215, 45] width 7 height 7
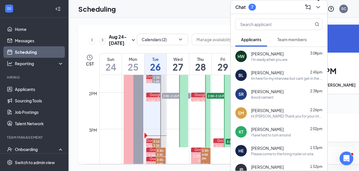
click at [319, 7] on icon "ChevronDown" at bounding box center [318, 7] width 4 height 2
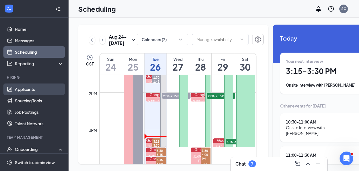
click at [23, 94] on link "Applicants" at bounding box center [39, 88] width 49 height 11
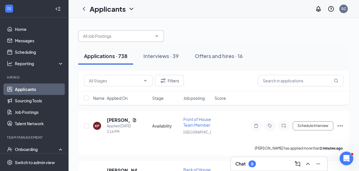
click at [128, 34] on input "text" at bounding box center [117, 36] width 69 height 6
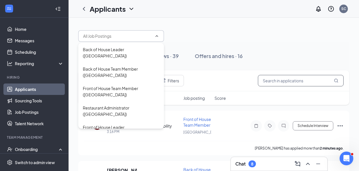
click at [263, 80] on input "text" at bounding box center [301, 80] width 86 height 11
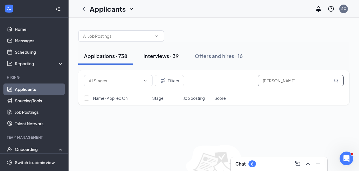
type input "riddle"
click at [162, 56] on div "Interviews · 39" at bounding box center [160, 55] width 35 height 7
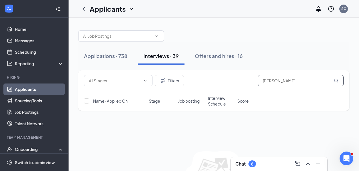
click at [285, 82] on input "riddle" at bounding box center [301, 80] width 86 height 11
click at [271, 84] on input "riddle" at bounding box center [301, 80] width 86 height 11
type input "riddle"
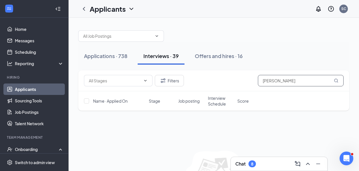
click at [315, 82] on input "riddle" at bounding box center [301, 80] width 86 height 11
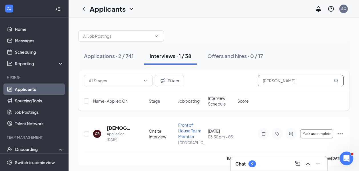
scroll to position [1, 0]
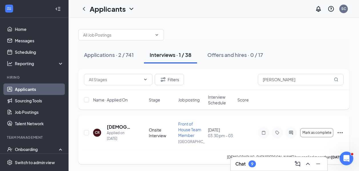
click at [339, 133] on icon "Ellipses" at bounding box center [339, 132] width 7 height 7
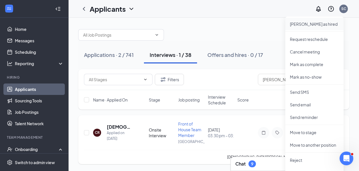
click at [306, 30] on li "Mark as hired" at bounding box center [314, 24] width 58 height 13
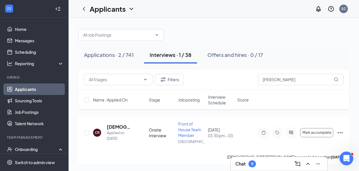
click at [305, 27] on div at bounding box center [213, 31] width 271 height 17
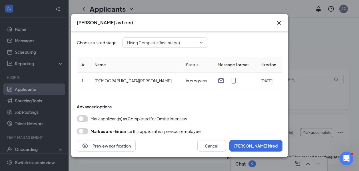
scroll to position [11, 0]
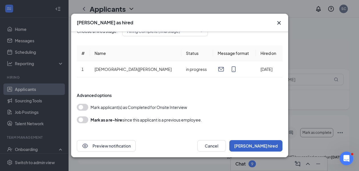
click at [272, 142] on button "Mark hired" at bounding box center [255, 145] width 53 height 11
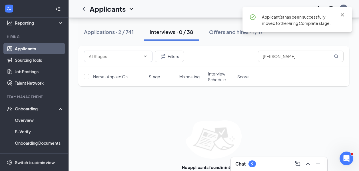
scroll to position [41, 0]
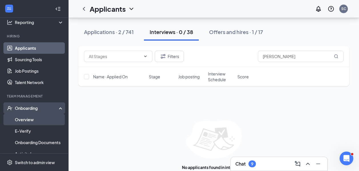
click at [27, 116] on link "Overview" at bounding box center [39, 119] width 49 height 11
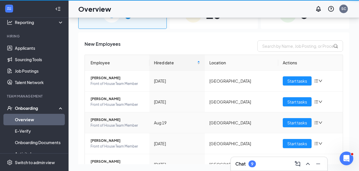
scroll to position [26, 0]
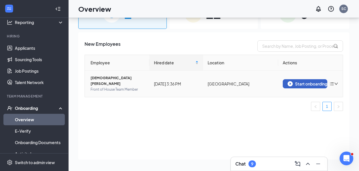
click at [314, 84] on button "Start onboarding" at bounding box center [304, 83] width 44 height 9
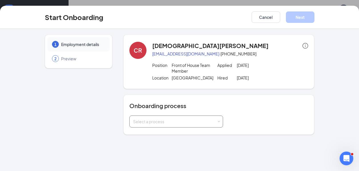
click at [180, 126] on div "Select a process" at bounding box center [176, 121] width 86 height 11
click at [147, 134] on span "Team Member Onboarding (not ready)" at bounding box center [166, 133] width 71 height 5
click at [124, 95] on div "Onboarding process Select a process" at bounding box center [218, 114] width 191 height 40
click at [158, 122] on div "Select a process" at bounding box center [175, 121] width 84 height 6
click at [160, 130] on li "Team Member Onboarding (not ready)" at bounding box center [176, 133] width 94 height 10
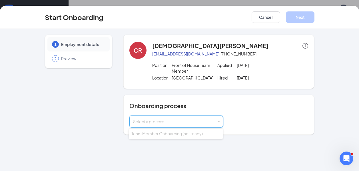
click at [84, 43] on span "Employment details" at bounding box center [82, 44] width 43 height 6
click at [283, 19] on div "Cancel Next" at bounding box center [282, 16] width 63 height 11
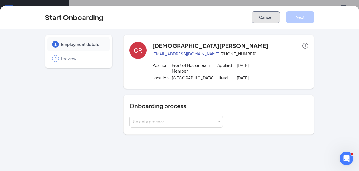
click at [272, 15] on button "Cancel" at bounding box center [265, 16] width 29 height 11
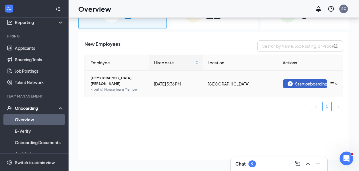
click at [306, 81] on div "Start onboarding" at bounding box center [304, 83] width 35 height 5
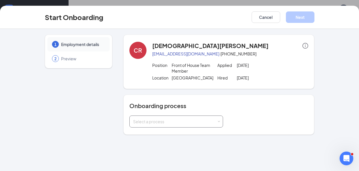
click at [212, 123] on div "Select a process" at bounding box center [175, 121] width 84 height 6
click at [212, 123] on input at bounding box center [176, 121] width 86 height 11
click at [268, 21] on button "Cancel" at bounding box center [265, 16] width 29 height 11
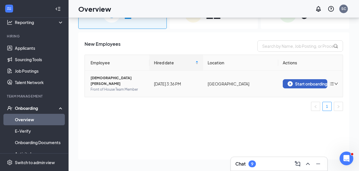
click at [302, 81] on div "Start onboarding" at bounding box center [304, 83] width 35 height 5
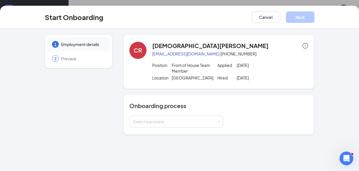
click at [183, 130] on div "Onboarding process Select a process" at bounding box center [218, 114] width 191 height 40
click at [183, 122] on div "Select a process" at bounding box center [175, 121] width 84 height 6
click at [180, 132] on span "Team Member Onboarding (not ready)" at bounding box center [166, 133] width 71 height 5
click at [118, 109] on div "1 Employment details 2 Preview CR Christian Riddle cgr110907@gmail.com · (270) …" at bounding box center [179, 85] width 269 height 100
click at [274, 22] on button "Cancel" at bounding box center [265, 16] width 29 height 11
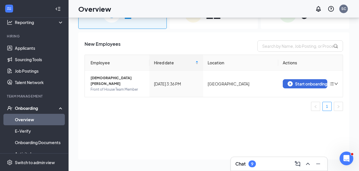
click at [32, 123] on link "Overview" at bounding box center [39, 119] width 49 height 11
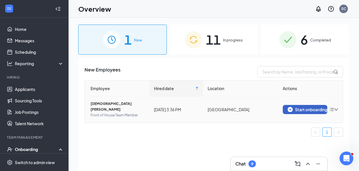
click at [288, 107] on img "button" at bounding box center [289, 109] width 5 height 5
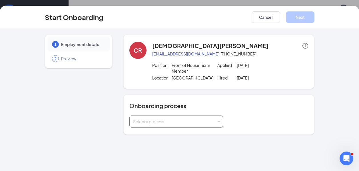
click at [195, 124] on div "Select a process" at bounding box center [176, 121] width 86 height 11
click at [195, 125] on input at bounding box center [176, 121] width 86 height 11
click at [263, 16] on button "Cancel" at bounding box center [265, 16] width 29 height 11
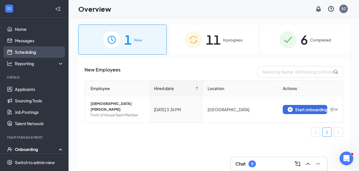
click at [27, 51] on link "Scheduling" at bounding box center [39, 51] width 49 height 11
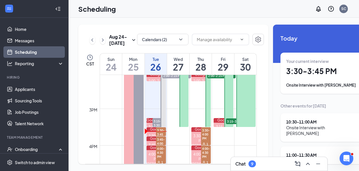
scroll to position [527, 0]
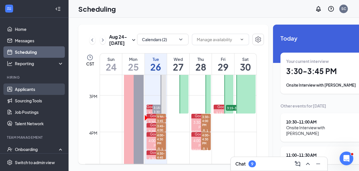
click at [31, 90] on link "Applicants" at bounding box center [39, 88] width 49 height 11
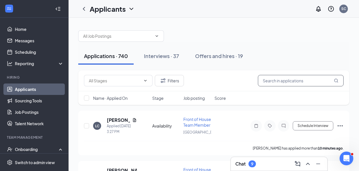
click at [295, 82] on input "text" at bounding box center [301, 80] width 86 height 11
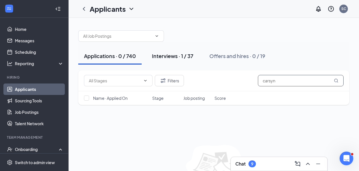
type input "carsyn"
click at [190, 53] on div "Interviews · 1 / 37" at bounding box center [172, 55] width 41 height 7
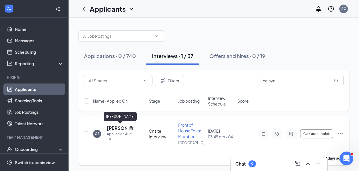
click at [120, 127] on h5 "Carsyn Smith" at bounding box center [117, 128] width 20 height 6
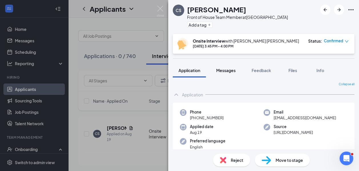
click at [232, 73] on button "Messages" at bounding box center [225, 70] width 31 height 14
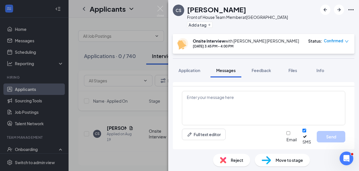
scroll to position [267, 0]
click at [191, 67] on div "Application" at bounding box center [189, 70] width 22 height 6
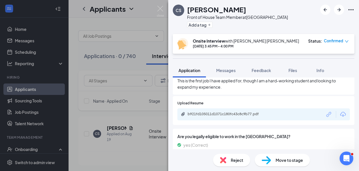
scroll to position [232, 0]
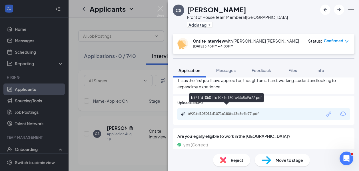
click at [213, 111] on div "b921fd105011d1071c180fc43c8c9b77.pdf" at bounding box center [227, 113] width 80 height 5
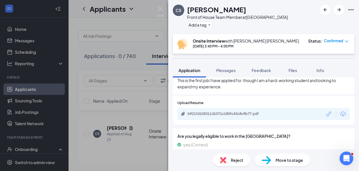
click at [161, 8] on div "CS Carsyn Smith Front of House Team Member at Glasgow Add a tag Onsite Intervie…" at bounding box center [179, 85] width 359 height 171
click at [161, 7] on div "CS Carsyn Smith Front of House Team Member at Glasgow Add a tag Onsite Intervie…" at bounding box center [179, 85] width 359 height 171
click at [159, 8] on div "CS Carsyn Smith Front of House Team Member at Glasgow Add a tag Onsite Intervie…" at bounding box center [179, 85] width 359 height 171
click at [161, 10] on img at bounding box center [160, 11] width 7 height 11
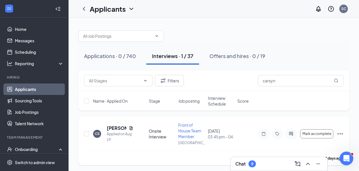
click at [339, 134] on icon "Ellipses" at bounding box center [339, 133] width 7 height 7
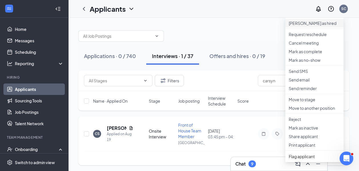
click at [305, 25] on p "[PERSON_NAME] as hired" at bounding box center [313, 23] width 51 height 6
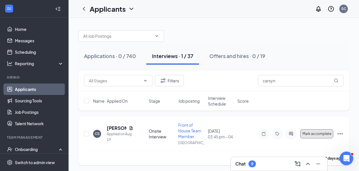
click at [322, 132] on span "Mark as complete" at bounding box center [316, 133] width 29 height 4
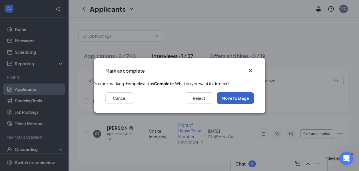
click at [234, 104] on button "Move to stage" at bounding box center [234, 97] width 37 height 11
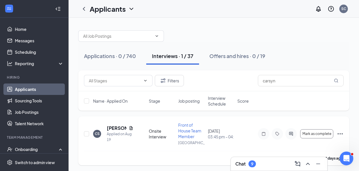
click at [338, 134] on icon "Ellipses" at bounding box center [339, 133] width 7 height 7
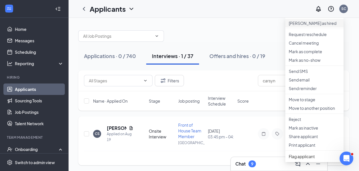
click at [304, 26] on p "[PERSON_NAME] as hired" at bounding box center [313, 23] width 51 height 6
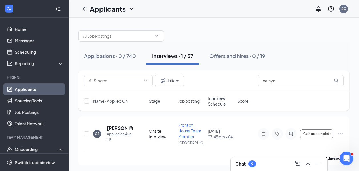
scroll to position [1, 0]
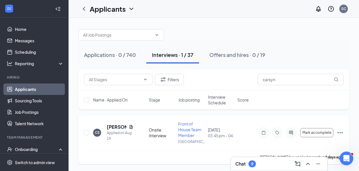
click at [336, 134] on icon "Ellipses" at bounding box center [339, 132] width 7 height 7
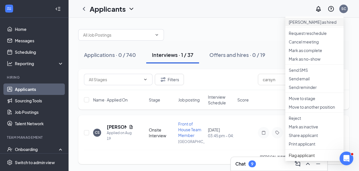
click at [305, 22] on p "[PERSON_NAME] as hired" at bounding box center [313, 22] width 51 height 6
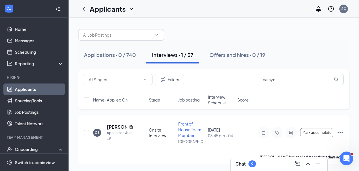
click at [183, 29] on div at bounding box center [213, 31] width 271 height 17
click at [250, 158] on div "Chat 9" at bounding box center [278, 164] width 96 height 14
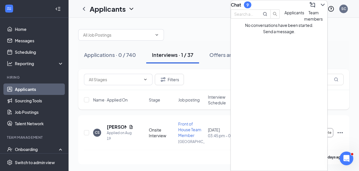
click at [183, 19] on div "Applications · 0 / 740 Interviews · 1 / 37 Offers and hires · 0 / 19 Filters ca…" at bounding box center [213, 94] width 290 height 154
click at [319, 7] on icon "ChevronDown" at bounding box center [322, 4] width 7 height 7
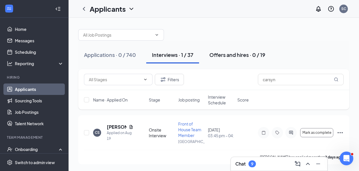
click at [248, 58] on div "Offers and hires · 0 / 19" at bounding box center [237, 54] width 56 height 7
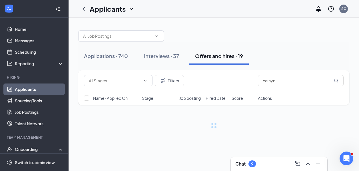
click at [121, 140] on div "Applications · 740 Interviews · 37 Offers and hires · 19 Filters carsyn Name · …" at bounding box center [213, 82] width 290 height 129
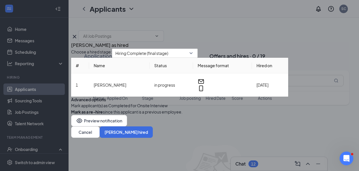
scroll to position [11, 0]
click at [71, 106] on button "button" at bounding box center [71, 105] width 0 height 6
click at [153, 137] on button "[PERSON_NAME] hired" at bounding box center [126, 131] width 53 height 11
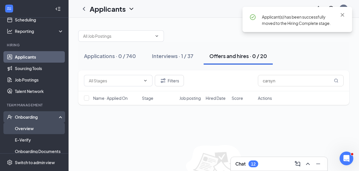
scroll to position [33, 0]
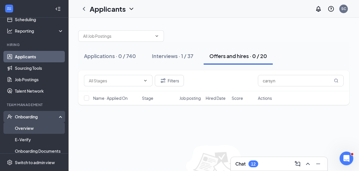
click at [30, 128] on link "Overview" at bounding box center [39, 127] width 49 height 11
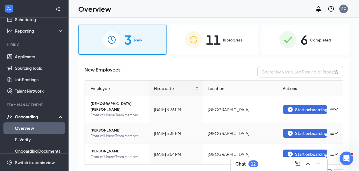
scroll to position [8, 0]
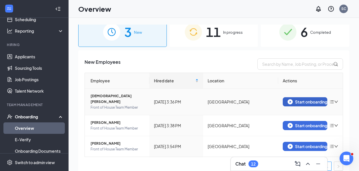
click at [301, 103] on button "Start onboarding" at bounding box center [304, 101] width 44 height 9
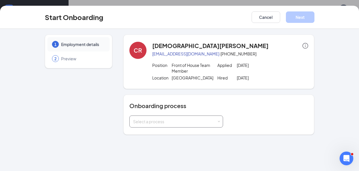
click at [206, 123] on div "Select a process" at bounding box center [175, 121] width 84 height 6
click at [201, 133] on span "Team Member Onboarding (not ready)" at bounding box center [166, 133] width 71 height 5
click at [264, 16] on button "Cancel" at bounding box center [265, 16] width 29 height 11
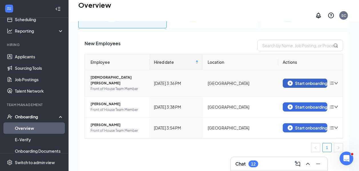
scroll to position [0, 0]
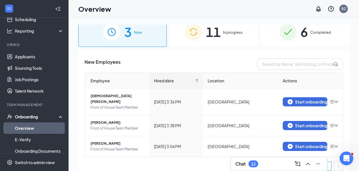
click at [217, 39] on span "11" at bounding box center [213, 32] width 15 height 20
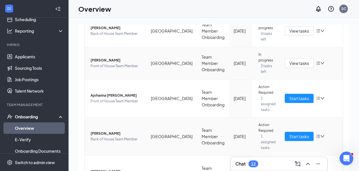
scroll to position [253, 0]
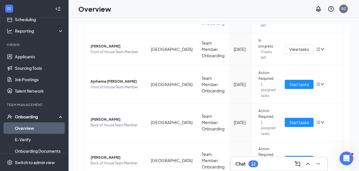
click at [242, 161] on h3 "Chat" at bounding box center [240, 163] width 10 height 6
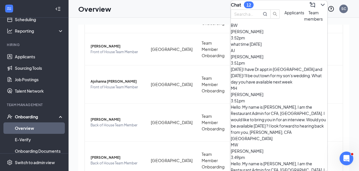
click at [319, 9] on div "Chat 12" at bounding box center [278, 4] width 96 height 9
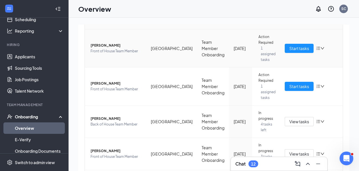
scroll to position [151, 0]
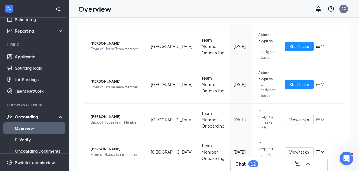
click at [240, 162] on h3 "Chat" at bounding box center [240, 163] width 10 height 6
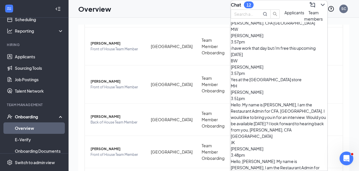
scroll to position [78, 0]
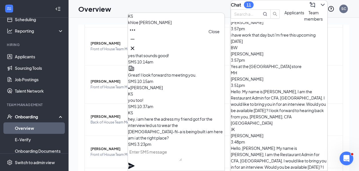
click at [134, 46] on icon "Cross" at bounding box center [132, 47] width 3 height 3
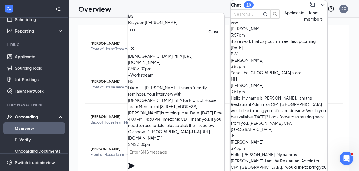
click at [136, 47] on icon "Cross" at bounding box center [132, 48] width 7 height 7
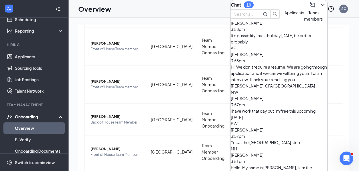
scroll to position [8, 0]
click at [282, 139] on div "Yes at the Glasgow store" at bounding box center [278, 142] width 96 height 6
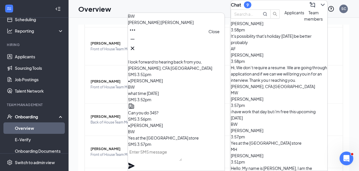
click at [136, 48] on icon "Cross" at bounding box center [132, 48] width 7 height 7
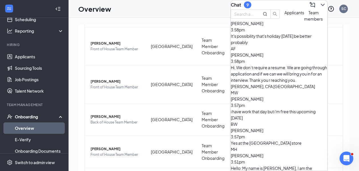
click at [276, 108] on div "i have work that day but i'm free this upcoming saturday" at bounding box center [278, 114] width 96 height 13
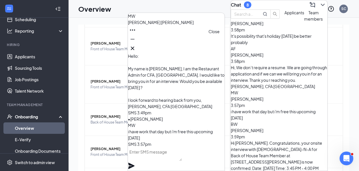
click at [136, 47] on icon "Cross" at bounding box center [132, 48] width 7 height 7
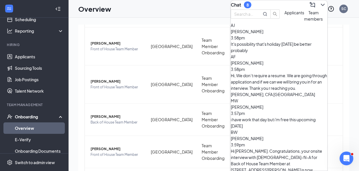
scroll to position [2, 0]
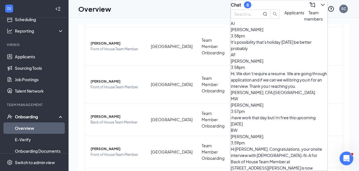
click at [286, 51] on div "AJ Albanie Johnson 3:58pm It's possibility that's holiday Tuesday be better pro…" at bounding box center [278, 35] width 96 height 31
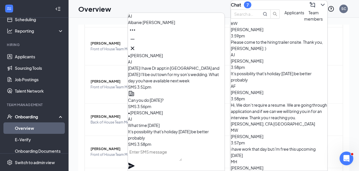
scroll to position [0, 0]
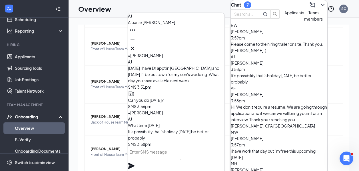
click at [319, 5] on icon "ChevronDown" at bounding box center [322, 4] width 7 height 7
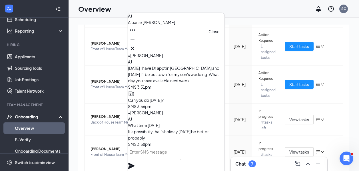
click at [136, 46] on icon "Cross" at bounding box center [132, 48] width 7 height 7
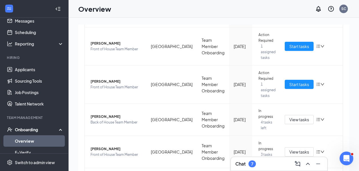
scroll to position [14, 0]
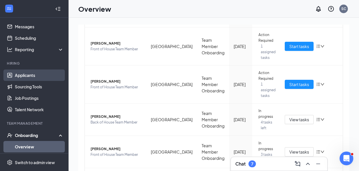
click at [29, 75] on link "Applicants" at bounding box center [39, 74] width 49 height 11
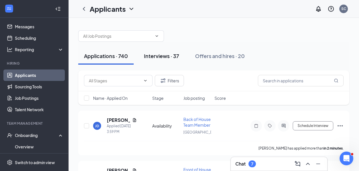
click at [171, 61] on button "Interviews · 37" at bounding box center [161, 55] width 46 height 17
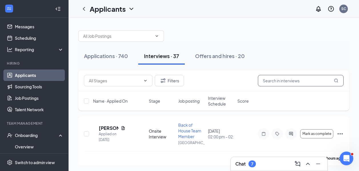
click at [278, 82] on input "text" at bounding box center [301, 80] width 86 height 11
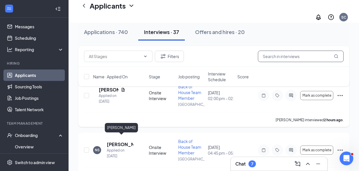
scroll to position [53, 0]
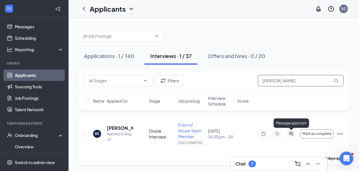
type input "spencer"
click at [292, 134] on icon "ActiveChat" at bounding box center [291, 133] width 4 height 4
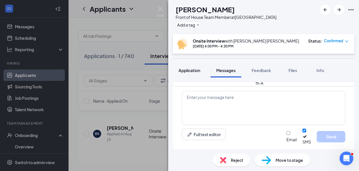
scroll to position [392, 0]
click at [190, 68] on span "Application" at bounding box center [189, 70] width 22 height 5
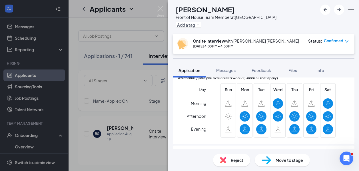
scroll to position [393, 0]
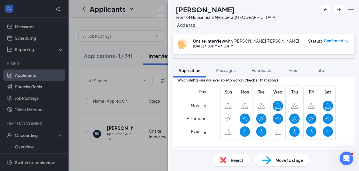
click at [158, 5] on div "BS Brayden Spencer Front of House Team Member at Glasgow Add a tag Onsite Inter…" at bounding box center [179, 85] width 359 height 171
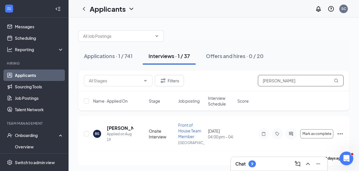
click at [282, 82] on input "spencer" at bounding box center [301, 80] width 86 height 11
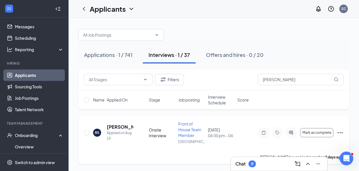
click at [338, 131] on icon "Ellipses" at bounding box center [339, 132] width 7 height 7
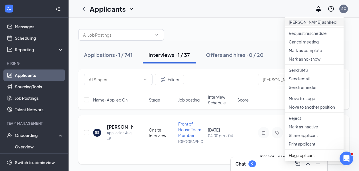
click at [309, 25] on p "[PERSON_NAME] as hired" at bounding box center [313, 22] width 51 height 6
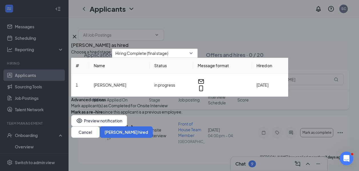
scroll to position [11, 0]
click at [71, 106] on button "button" at bounding box center [71, 105] width 0 height 6
click at [153, 137] on button "[PERSON_NAME] hired" at bounding box center [126, 131] width 53 height 11
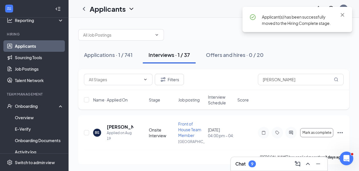
scroll to position [46, 0]
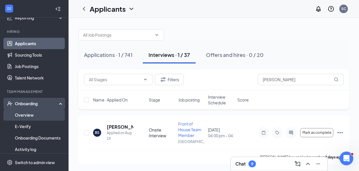
click at [31, 117] on link "Overview" at bounding box center [39, 114] width 49 height 11
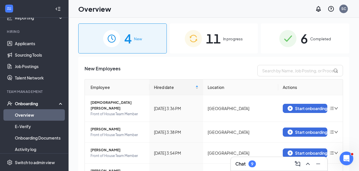
click at [196, 39] on img at bounding box center [193, 38] width 17 height 17
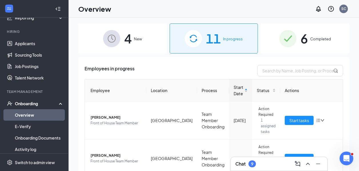
click at [139, 40] on span "New" at bounding box center [138, 39] width 8 height 6
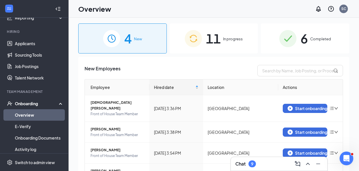
scroll to position [29, 0]
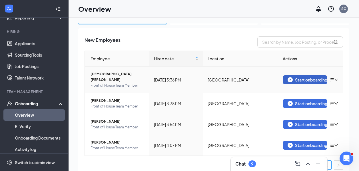
click at [300, 77] on div "Start onboarding" at bounding box center [304, 79] width 35 height 5
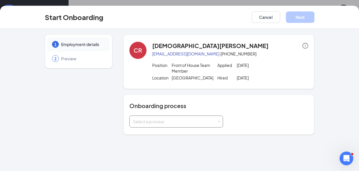
click at [175, 116] on div "Select a process" at bounding box center [176, 121] width 86 height 11
click at [94, 107] on div "1 Employment details 2 Preview" at bounding box center [78, 85] width 67 height 100
click at [259, 15] on button "Cancel" at bounding box center [265, 16] width 29 height 11
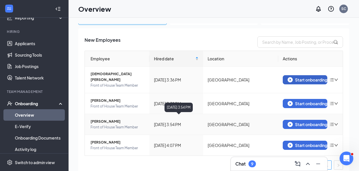
scroll to position [26, 0]
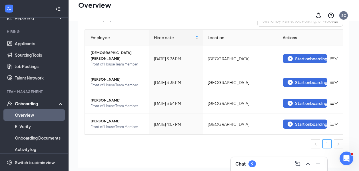
click at [39, 113] on link "Overview" at bounding box center [39, 114] width 49 height 11
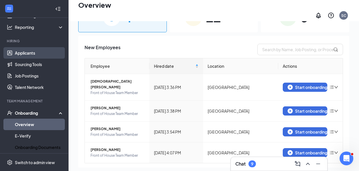
scroll to position [37, 0]
click at [25, 50] on link "Applicants" at bounding box center [39, 51] width 49 height 11
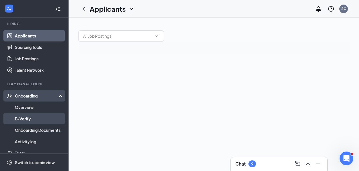
scroll to position [56, 0]
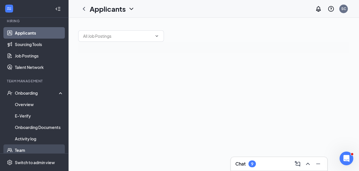
click at [26, 149] on link "Team" at bounding box center [39, 149] width 49 height 11
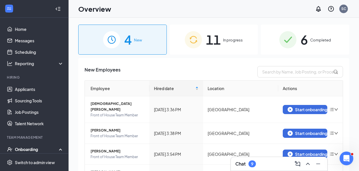
click at [240, 37] on span "In progress" at bounding box center [233, 40] width 20 height 6
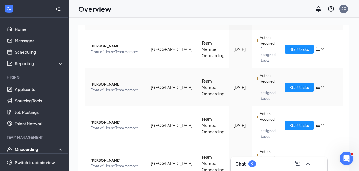
scroll to position [75, 0]
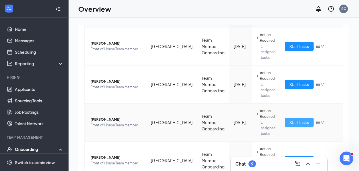
click at [291, 119] on span "Start tasks" at bounding box center [299, 122] width 20 height 6
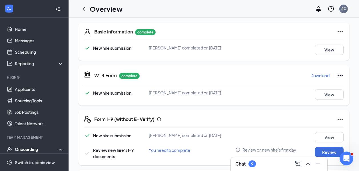
scroll to position [143, 0]
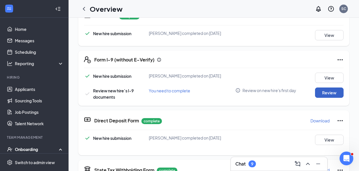
click at [336, 96] on button "Review" at bounding box center [329, 92] width 29 height 10
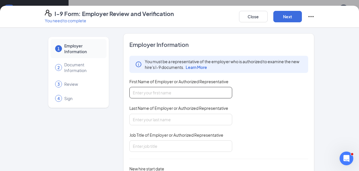
click at [167, 90] on input "First Name of Employer or Authorized Representative" at bounding box center [180, 92] width 103 height 11
type input "[PERSON_NAME] [PERSON_NAME]"
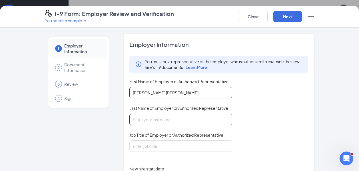
type input "[PERSON_NAME]"
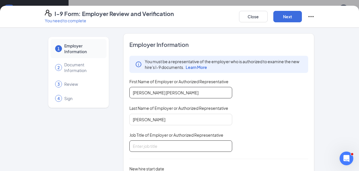
scroll to position [25, 0]
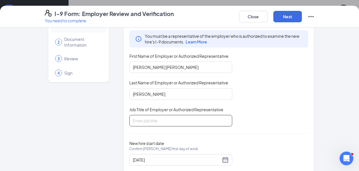
click at [153, 122] on input "Job Title of Employer or Authorized Representative" at bounding box center [180, 120] width 103 height 11
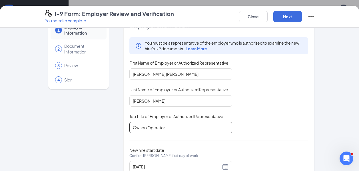
scroll to position [13, 0]
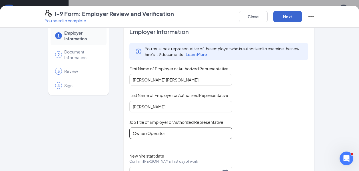
type input "Owner/Operator"
click at [287, 18] on button "Next" at bounding box center [287, 16] width 29 height 11
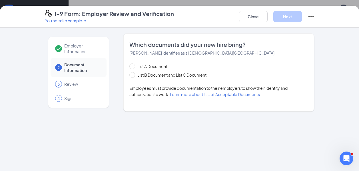
scroll to position [0, 0]
click at [134, 74] on span at bounding box center [132, 75] width 6 height 6
click at [133, 74] on input "List B Document and List C Document" at bounding box center [131, 74] width 4 height 4
radio input "true"
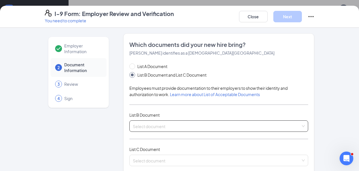
click at [163, 124] on input "search" at bounding box center [217, 124] width 168 height 9
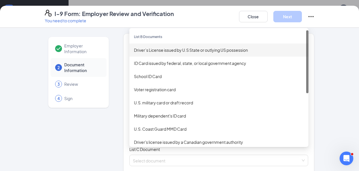
click at [164, 49] on div "Driver’s License issued by U.S State or outlying US possession" at bounding box center [219, 50] width 170 height 6
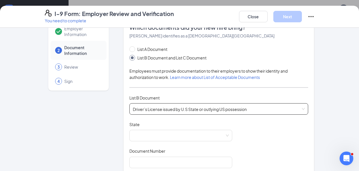
scroll to position [18, 0]
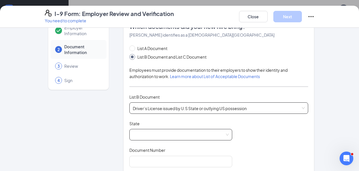
click at [163, 139] on span at bounding box center [181, 134] width 96 height 11
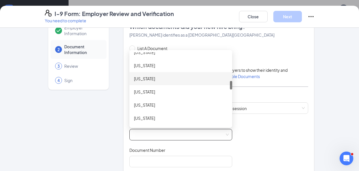
scroll to position [238, 0]
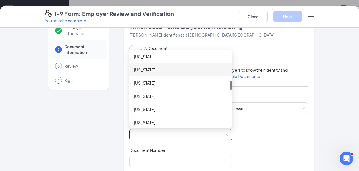
click at [144, 72] on div "[US_STATE]" at bounding box center [181, 69] width 94 height 6
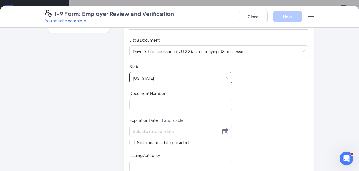
scroll to position [74, 0]
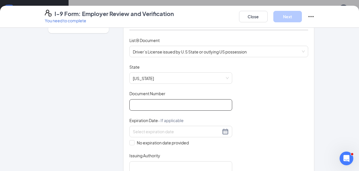
click at [153, 107] on input "Document Number" at bounding box center [180, 104] width 103 height 11
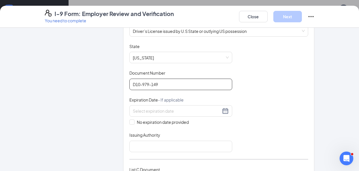
type input "D10-979-149"
click at [151, 110] on input at bounding box center [177, 111] width 88 height 6
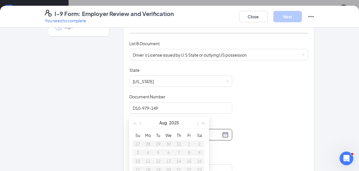
scroll to position [59, 0]
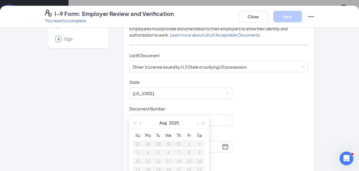
click at [258, 122] on div "Document Title Driver’s License issued by U.S State or outlying US possession S…" at bounding box center [218, 133] width 179 height 108
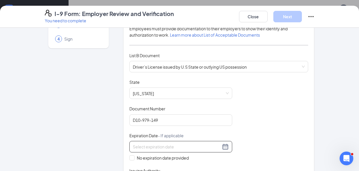
click at [223, 144] on div at bounding box center [181, 146] width 96 height 7
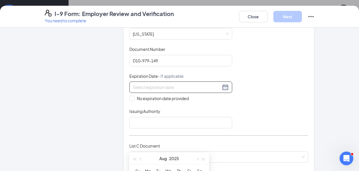
scroll to position [115, 0]
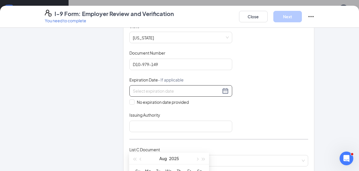
click at [236, 120] on div "Document Title Driver’s License issued by U.S State or outlying US possession S…" at bounding box center [218, 77] width 179 height 108
click at [226, 92] on div at bounding box center [181, 90] width 96 height 7
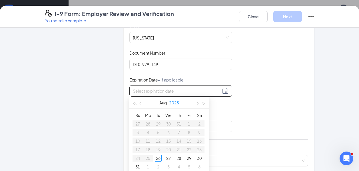
click at [175, 102] on button "2025" at bounding box center [174, 102] width 10 height 11
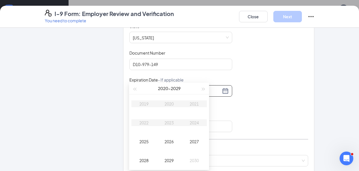
scroll to position [17, 0]
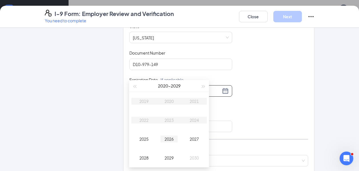
click at [171, 141] on div "2026" at bounding box center [168, 138] width 17 height 7
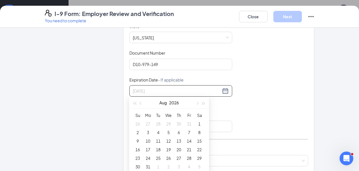
type input "[DATE]"
click at [197, 105] on button "button" at bounding box center [197, 102] width 6 height 11
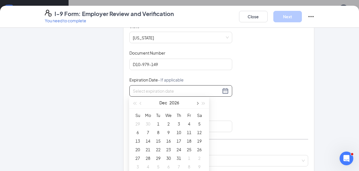
click at [197, 105] on button "button" at bounding box center [197, 102] width 6 height 11
click at [142, 104] on button "button" at bounding box center [140, 102] width 6 height 11
type input "[DATE]"
click at [166, 122] on div "2" at bounding box center [168, 123] width 7 height 7
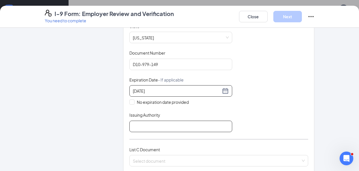
click at [205, 122] on input "Issuing Authority" at bounding box center [180, 125] width 103 height 11
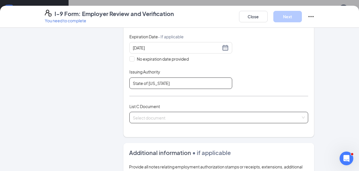
click at [246, 121] on div "Select document List C Documents Unrestricted Social Security Card Certificatio…" at bounding box center [218, 117] width 179 height 11
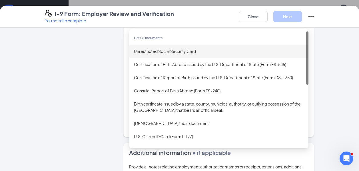
type input "State of [US_STATE]"
click at [176, 48] on div "Unrestricted Social Security Card" at bounding box center [219, 51] width 170 height 6
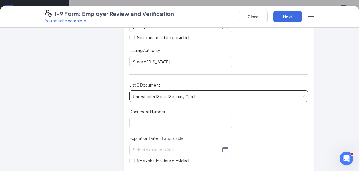
scroll to position [188, 0]
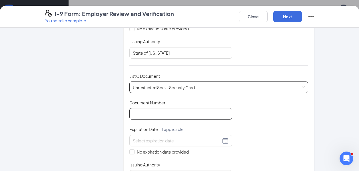
click at [169, 110] on input "Document Number" at bounding box center [180, 113] width 103 height 11
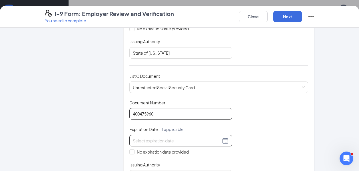
type input "400475960"
click at [151, 138] on input at bounding box center [177, 140] width 88 height 6
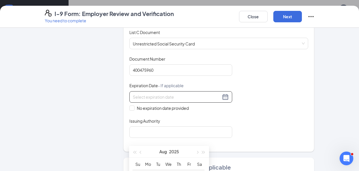
scroll to position [232, 0]
click at [135, 108] on span "No expiration date provided" at bounding box center [162, 108] width 56 height 6
click at [133, 108] on input "No expiration date provided" at bounding box center [131, 108] width 4 height 4
checkbox input "true"
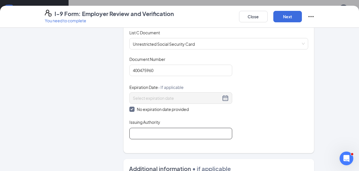
click at [148, 133] on input "Issuing Authority" at bounding box center [180, 132] width 103 height 11
type input "Social Security Administration"
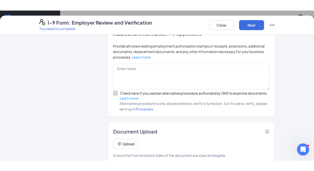
scroll to position [382, 0]
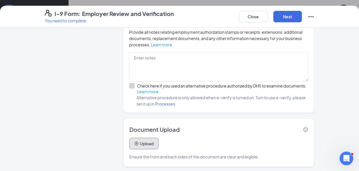
click at [150, 139] on button "Upload" at bounding box center [143, 142] width 29 height 11
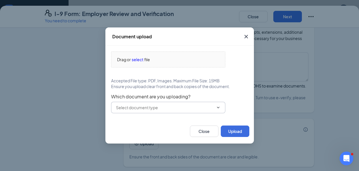
click at [141, 106] on input "text" at bounding box center [165, 107] width 98 height 6
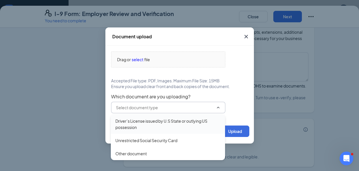
click at [139, 125] on div "Driver’s License issued by U.S State or outlying US possession" at bounding box center [167, 124] width 105 height 13
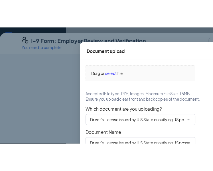
scroll to position [155, 0]
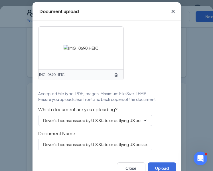
click at [62, 84] on div "IMG_0690.HEIC Accepted File type: PDF, Images. Maximum File Size: 15MB Ensure y…" at bounding box center [106, 87] width 137 height 123
click at [159, 168] on button "Upload" at bounding box center [162, 167] width 29 height 11
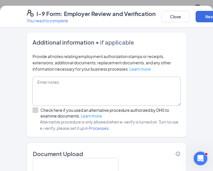
scroll to position [507, 0]
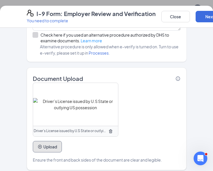
click at [53, 142] on button "Upload" at bounding box center [47, 146] width 29 height 11
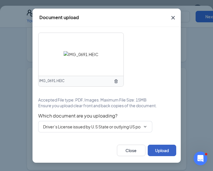
click at [164, 151] on button "Upload" at bounding box center [162, 149] width 29 height 11
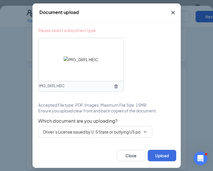
click at [161, 99] on div "Please select a document type IMG_0691.HEIC Accepted File type: PDF, Images. Ma…" at bounding box center [106, 82] width 137 height 110
click at [144, 126] on span "Driver’s License issued by U.S State or outlying US possession" at bounding box center [95, 131] width 114 height 11
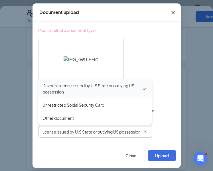
scroll to position [0, 0]
click at [111, 89] on div "Driver’s License issued by U.S State or outlying US possession" at bounding box center [91, 88] width 99 height 13
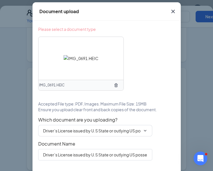
scroll to position [22, 0]
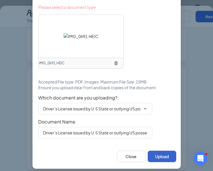
click at [164, 155] on button "Upload" at bounding box center [162, 155] width 29 height 11
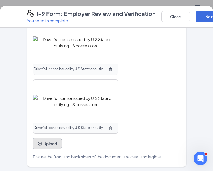
scroll to position [569, 0]
click at [51, 143] on button "Upload" at bounding box center [47, 143] width 29 height 11
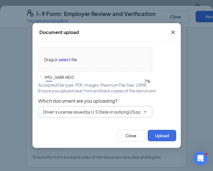
click at [75, 116] on span "Driver’s License issued by U.S State or outlying US possession" at bounding box center [95, 111] width 114 height 11
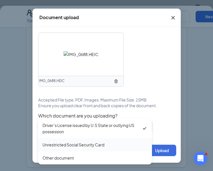
scroll to position [0, 0]
click at [68, 142] on div "Unrestricted Social Security Card" at bounding box center [73, 144] width 62 height 6
type input "Unrestricted Social Security Card"
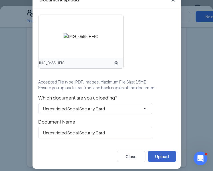
click at [164, 162] on button "Upload" at bounding box center [162, 155] width 29 height 11
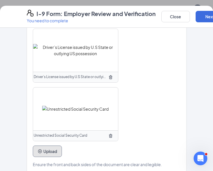
scroll to position [627, 0]
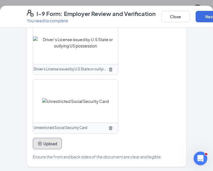
click at [50, 143] on button "Upload" at bounding box center [47, 142] width 29 height 11
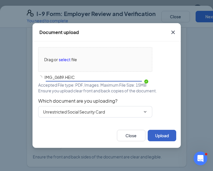
click at [157, 136] on button "Upload" at bounding box center [162, 134] width 29 height 11
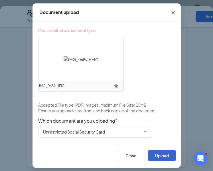
click at [163, 153] on button "Upload" at bounding box center [162, 154] width 29 height 11
click at [170, 156] on button "Upload" at bounding box center [162, 154] width 29 height 11
click at [164, 153] on button "Upload" at bounding box center [162, 154] width 29 height 11
click at [128, 74] on div "Please select a document type IMG_0689.HEIC Accepted File type: PDF, Images. Ma…" at bounding box center [106, 82] width 137 height 110
click at [141, 133] on span "Unrestricted Social Security Card" at bounding box center [95, 131] width 114 height 11
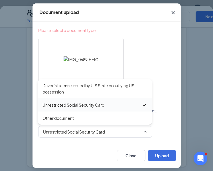
click at [120, 108] on div "Unrestricted Social Security Card" at bounding box center [91, 105] width 99 height 6
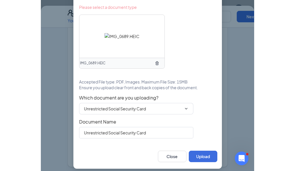
scroll to position [22, 0]
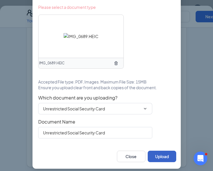
click at [161, 154] on button "Upload" at bounding box center [162, 155] width 29 height 11
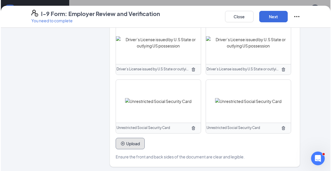
scroll to position [150, 0]
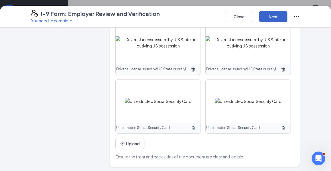
click at [273, 21] on button "Next" at bounding box center [273, 16] width 29 height 11
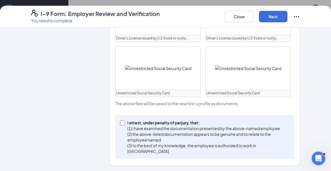
click at [122, 123] on span at bounding box center [122, 122] width 5 height 5
click at [122, 123] on input "I attest, under penalty of perjury, that: (1) I have examined the documentation…" at bounding box center [122, 122] width 4 height 4
checkbox input "true"
click at [271, 18] on button "Next" at bounding box center [273, 16] width 29 height 11
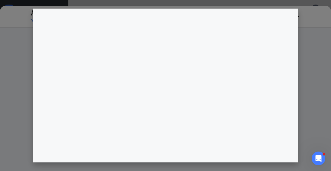
click at [165, 79] on div "I-9 Form: Employer Review and Verification You need to complete Close Employer …" at bounding box center [165, 88] width 331 height 165
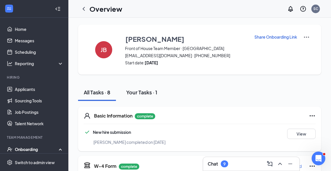
click at [141, 96] on button "Your Tasks · 1" at bounding box center [142, 92] width 42 height 17
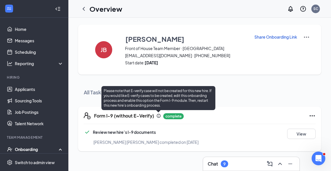
click at [114, 104] on div "Please note that E-verify case will not be created for this new hire. If you wo…" at bounding box center [159, 98] width 114 height 24
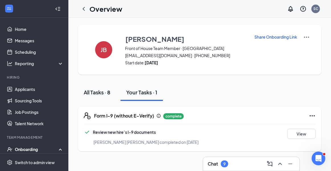
click at [92, 97] on button "All Tasks · 8" at bounding box center [97, 92] width 38 height 17
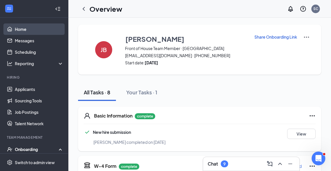
click at [34, 25] on link "Home" at bounding box center [39, 28] width 49 height 11
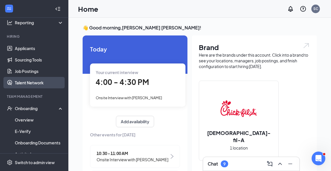
scroll to position [48, 0]
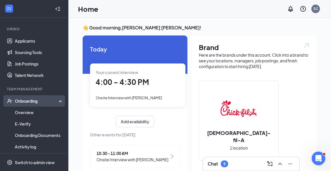
click at [41, 97] on div "Onboarding" at bounding box center [34, 100] width 68 height 11
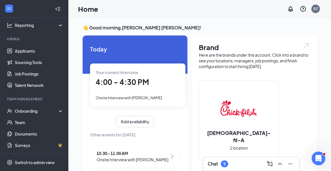
scroll to position [38, 0]
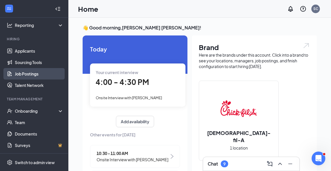
click at [34, 75] on link "Job Postings" at bounding box center [39, 73] width 49 height 11
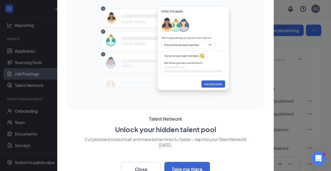
scroll to position [13, 0]
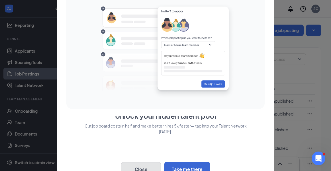
click at [144, 168] on button "Close" at bounding box center [141, 169] width 40 height 14
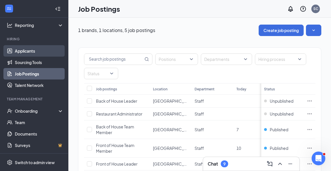
click at [20, 55] on link "Applicants" at bounding box center [39, 50] width 49 height 11
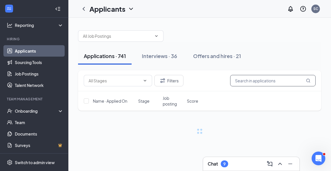
click at [266, 84] on input "text" at bounding box center [273, 80] width 86 height 11
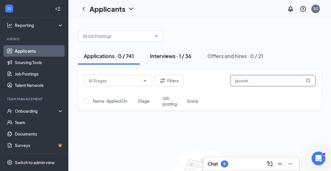
type input "jacovin"
click at [167, 54] on div "Interviews · 1 / 36" at bounding box center [171, 55] width 42 height 7
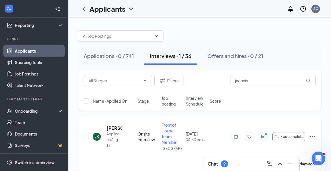
click at [311, 136] on icon "Ellipses" at bounding box center [312, 136] width 5 height 1
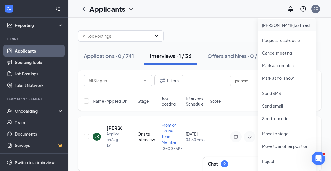
click at [280, 26] on p "Mark as hired" at bounding box center [286, 25] width 49 height 6
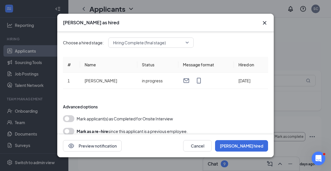
scroll to position [11, 0]
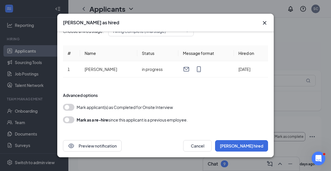
click at [72, 107] on button "button" at bounding box center [68, 107] width 11 height 7
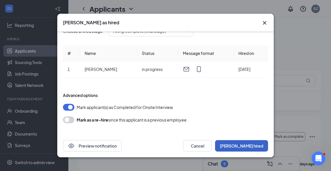
click at [249, 148] on button "Mark hired" at bounding box center [241, 145] width 53 height 11
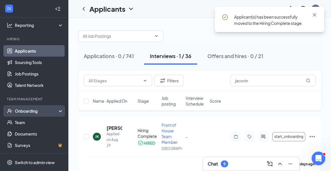
click at [24, 110] on div "Onboarding" at bounding box center [37, 111] width 44 height 6
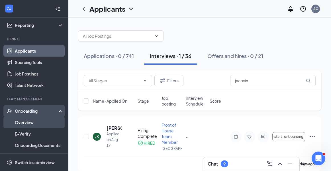
click at [41, 124] on link "Overview" at bounding box center [39, 121] width 49 height 11
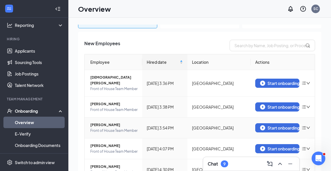
scroll to position [49, 0]
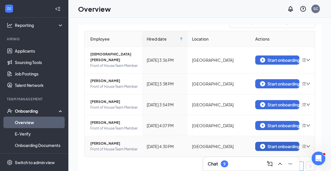
click at [265, 143] on div "Start onboarding" at bounding box center [277, 145] width 35 height 5
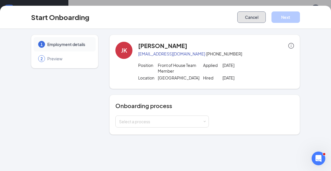
click at [244, 17] on button "Cancel" at bounding box center [252, 16] width 29 height 11
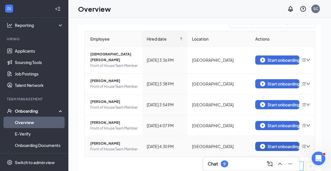
click at [276, 143] on button "Start onboarding" at bounding box center [278, 145] width 44 height 9
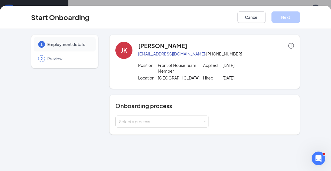
click at [192, 128] on div "Onboarding process Select a process" at bounding box center [205, 114] width 191 height 40
click at [189, 122] on div "Select a process" at bounding box center [161, 121] width 84 height 6
click at [189, 122] on input at bounding box center [162, 121] width 86 height 11
click at [262, 17] on button "Cancel" at bounding box center [252, 16] width 29 height 11
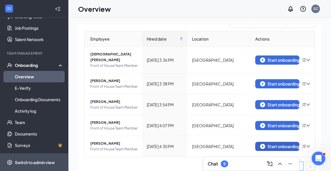
scroll to position [83, 0]
click at [29, 161] on div "Switch to admin view" at bounding box center [35, 162] width 40 height 6
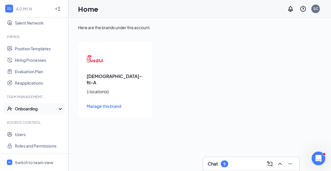
scroll to position [115, 0]
click at [43, 110] on div "Onboarding" at bounding box center [34, 107] width 68 height 11
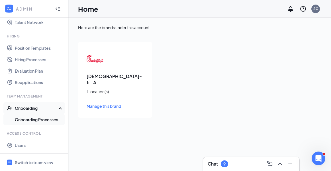
click at [41, 122] on link "Onboarding Processes" at bounding box center [39, 119] width 49 height 11
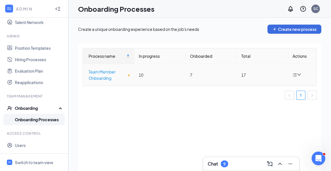
click at [104, 75] on div "Team Member Onboarding" at bounding box center [109, 74] width 41 height 13
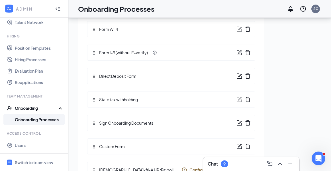
scroll to position [26, 0]
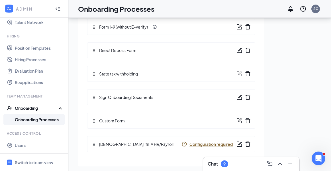
click at [196, 146] on span "Configuration required" at bounding box center [211, 144] width 43 height 6
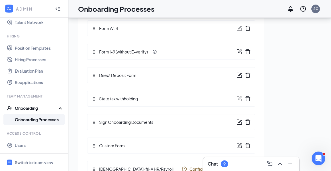
scroll to position [100, 0]
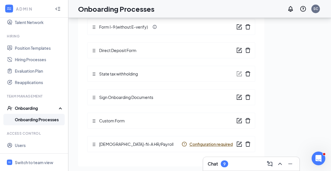
click at [191, 141] on div "Chick-fil-A HR/Payroll Configuration required" at bounding box center [162, 144] width 141 height 6
click at [191, 142] on div "[DEMOGRAPHIC_DATA]-fil-A HR/Payroll" at bounding box center [171, 144] width 168 height 16
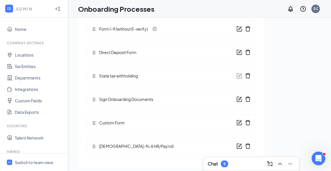
scroll to position [26, 0]
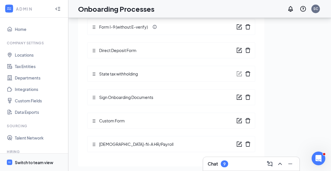
click at [27, 158] on span "Switch to team view" at bounding box center [39, 161] width 49 height 17
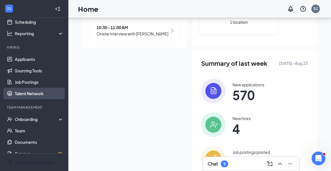
scroll to position [38, 0]
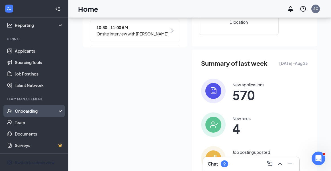
click at [30, 114] on div "Onboarding" at bounding box center [34, 110] width 68 height 11
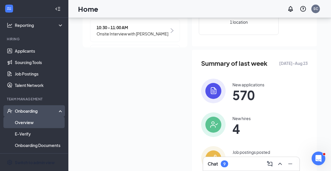
click at [24, 123] on link "Overview" at bounding box center [39, 121] width 49 height 11
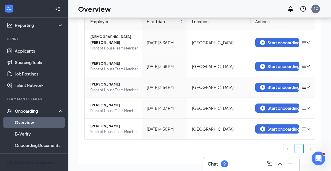
scroll to position [42, 0]
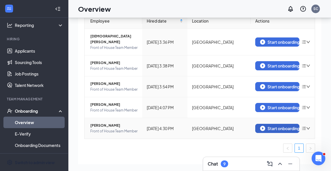
click at [278, 125] on button "Start onboarding" at bounding box center [278, 127] width 44 height 9
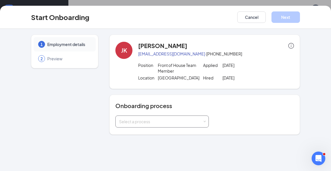
click at [181, 122] on div "Select a process" at bounding box center [161, 121] width 84 height 6
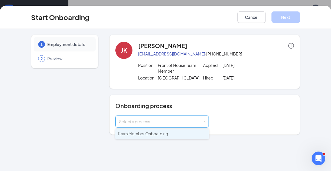
click at [167, 133] on span "Team Member Onboarding" at bounding box center [143, 133] width 50 height 5
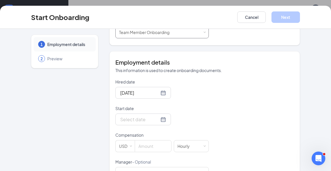
scroll to position [98, 0]
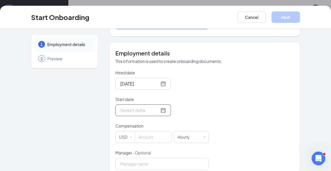
click at [159, 112] on div at bounding box center [143, 109] width 46 height 7
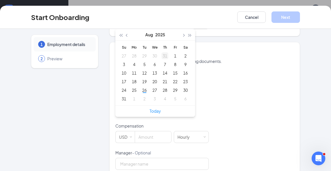
type input "[DATE]"
click at [183, 37] on button "button" at bounding box center [184, 34] width 6 height 11
type input "[DATE]"
click at [137, 89] on div "29" at bounding box center [134, 89] width 7 height 7
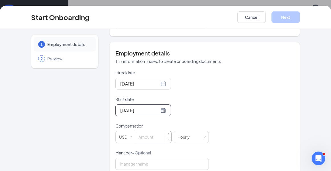
click at [147, 137] on input at bounding box center [153, 136] width 36 height 11
type input "9"
click at [225, 145] on div "Hired date [DATE] Start date [DATE] [DATE] Su Mo Tu We Th Fr Sa 31 1 2 3 4 5 6 …" at bounding box center [205, 120] width 179 height 100
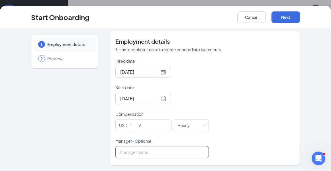
click at [182, 152] on input "Manager - Optional" at bounding box center [163, 152] width 94 height 12
type input "[PERSON_NAME] [PERSON_NAME]"
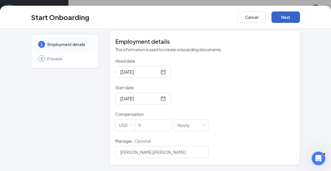
click at [289, 21] on button "Next" at bounding box center [286, 16] width 29 height 11
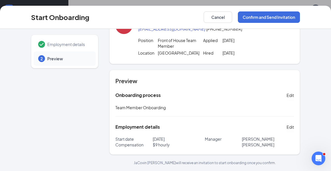
scroll to position [23, 0]
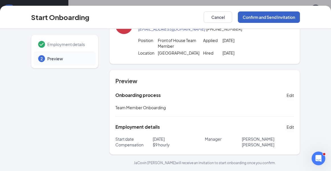
click at [270, 22] on button "Confirm and Send Invitation" at bounding box center [269, 16] width 62 height 11
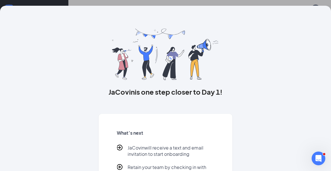
scroll to position [0, 0]
click at [26, 4] on div "JaCovin is one step closer to Day 1! What’s next JaCovin will receive a text an…" at bounding box center [165, 85] width 331 height 171
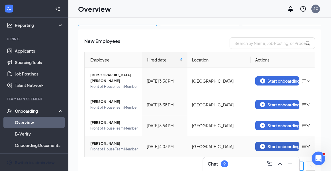
click at [293, 144] on button "Start onboarding" at bounding box center [278, 145] width 44 height 9
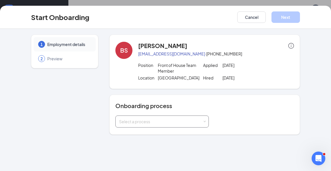
click at [147, 124] on div "Select a process" at bounding box center [162, 121] width 86 height 11
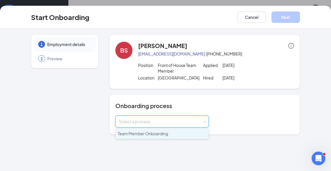
click at [143, 134] on span "Team Member Onboarding" at bounding box center [143, 133] width 50 height 5
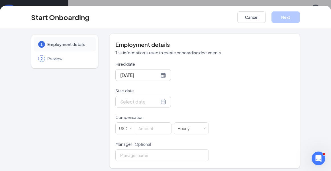
scroll to position [108, 0]
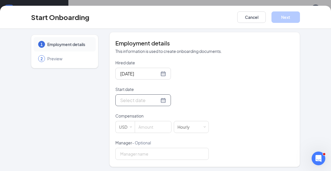
click at [154, 104] on div at bounding box center [144, 100] width 56 height 12
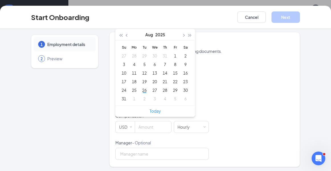
type input "[DATE]"
click at [184, 35] on span "button" at bounding box center [183, 35] width 3 height 3
type input "[DATE]"
click at [135, 91] on div "29" at bounding box center [134, 89] width 7 height 7
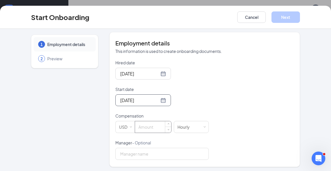
click at [145, 126] on input at bounding box center [153, 126] width 36 height 11
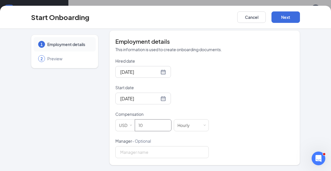
scroll to position [110, 0]
type input "10"
click at [151, 153] on input "Manager - Optional" at bounding box center [163, 152] width 94 height 12
type input "[PERSON_NAME] [PERSON_NAME]"
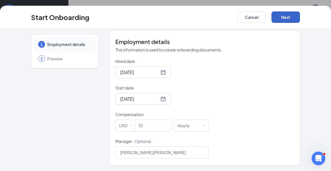
click at [288, 20] on button "Next" at bounding box center [286, 16] width 29 height 11
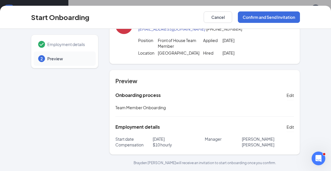
scroll to position [25, 0]
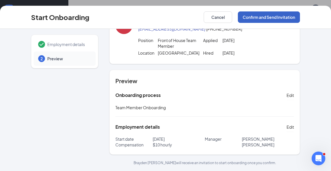
click at [272, 22] on button "Confirm and Send Invitation" at bounding box center [269, 16] width 62 height 11
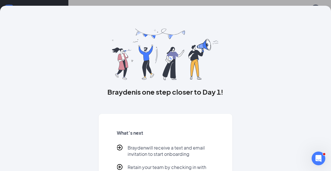
scroll to position [43, 0]
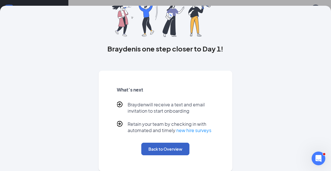
click at [174, 148] on button "Back to Overview" at bounding box center [165, 148] width 48 height 13
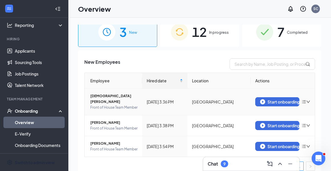
scroll to position [26, 0]
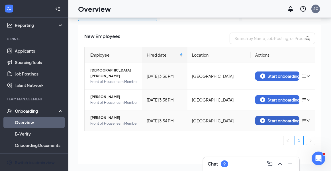
click at [284, 118] on div "Start onboarding" at bounding box center [277, 120] width 35 height 5
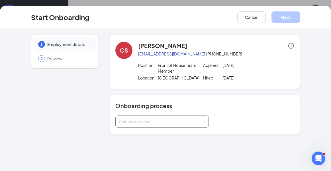
click at [175, 119] on div "Select a process" at bounding box center [161, 121] width 84 height 6
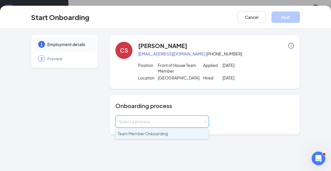
click at [161, 137] on li "Team Member Onboarding" at bounding box center [163, 133] width 94 height 10
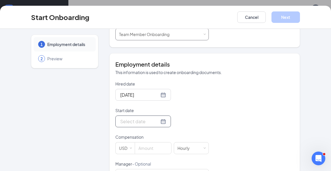
scroll to position [89, 0]
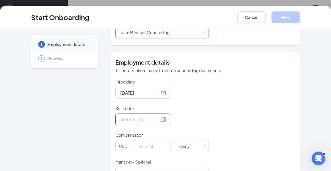
click at [146, 124] on div at bounding box center [144, 119] width 56 height 12
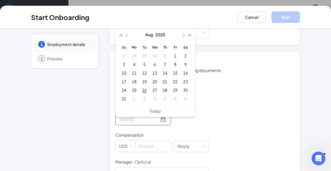
type input "[DATE]"
click at [182, 36] on button "button" at bounding box center [184, 34] width 6 height 11
type input "[DATE]"
click at [135, 91] on div "29" at bounding box center [134, 89] width 7 height 7
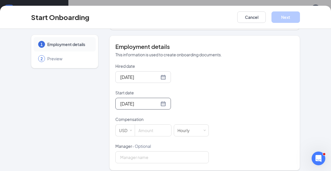
scroll to position [108, 0]
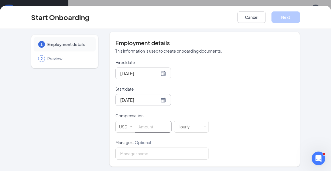
click at [144, 126] on input at bounding box center [153, 126] width 36 height 11
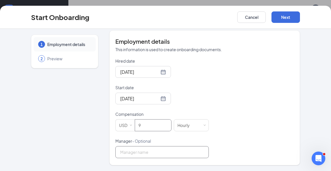
type input "9"
click at [147, 152] on input "Manager - Optional" at bounding box center [163, 152] width 94 height 12
type input "[PERSON_NAME] [PERSON_NAME]"
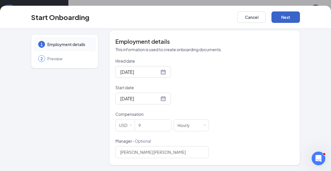
click at [293, 12] on button "Next" at bounding box center [286, 16] width 29 height 11
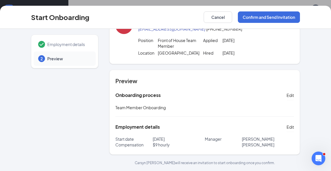
scroll to position [25, 0]
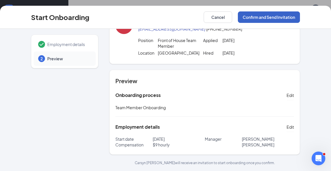
click at [276, 19] on button "Confirm and Send Invitation" at bounding box center [269, 16] width 62 height 11
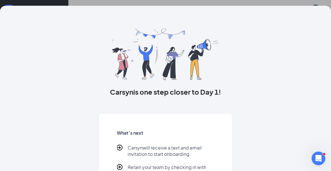
scroll to position [0, 0]
click at [48, 3] on div "Carsyn is one step closer to Day 1! What’s next [PERSON_NAME] will receive a te…" at bounding box center [165, 85] width 331 height 171
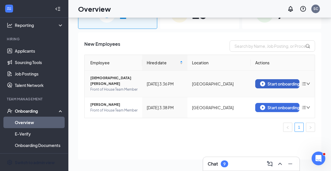
click at [288, 81] on div "Start onboarding" at bounding box center [277, 83] width 35 height 5
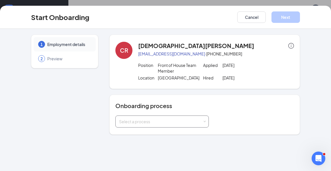
click at [156, 125] on div "Select a process" at bounding box center [162, 121] width 86 height 11
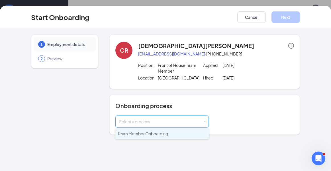
click at [149, 132] on span "Team Member Onboarding" at bounding box center [143, 133] width 50 height 5
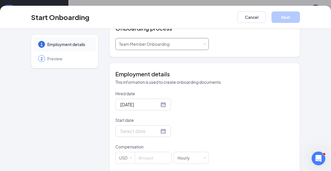
scroll to position [78, 0]
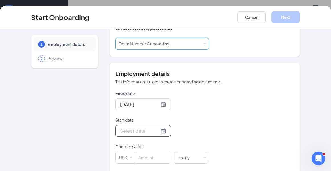
click at [138, 131] on input "Start date" at bounding box center [139, 130] width 39 height 7
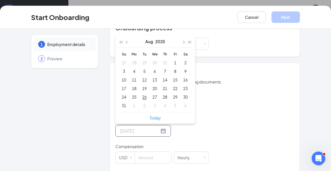
type input "[DATE]"
click at [183, 43] on button "button" at bounding box center [184, 41] width 6 height 11
type input "[DATE]"
click at [137, 97] on div "29" at bounding box center [134, 96] width 7 height 7
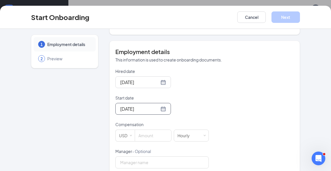
scroll to position [100, 0]
click at [145, 135] on input at bounding box center [153, 134] width 36 height 11
click at [2, 63] on div "1 Employment details 2 Preview CR [PERSON_NAME] [EMAIL_ADDRESS][DOMAIN_NAME] · …" at bounding box center [165, 100] width 331 height 142
click at [160, 133] on input at bounding box center [153, 134] width 36 height 11
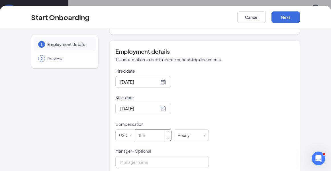
scroll to position [110, 0]
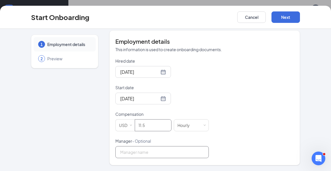
type input "11.5"
click at [145, 149] on input "Manager - Optional" at bounding box center [163, 152] width 94 height 12
type input "[PERSON_NAME] [PERSON_NAME]"
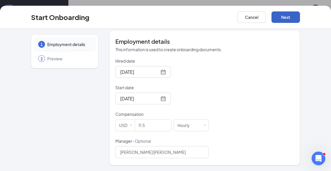
click at [274, 21] on button "Next" at bounding box center [286, 16] width 29 height 11
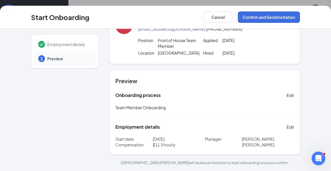
scroll to position [25, 0]
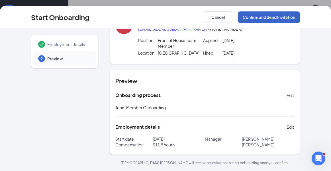
click at [276, 20] on button "Confirm and Send Invitation" at bounding box center [269, 16] width 62 height 11
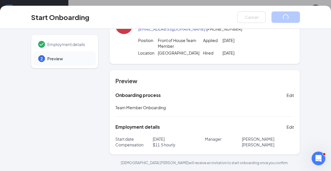
scroll to position [0, 0]
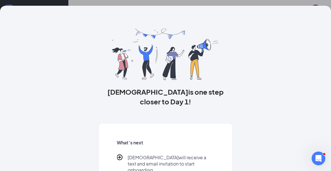
click at [24, 1] on div "[PERSON_NAME] is one step closer to Day 1! What’s next [PERSON_NAME] will recei…" at bounding box center [165, 85] width 331 height 171
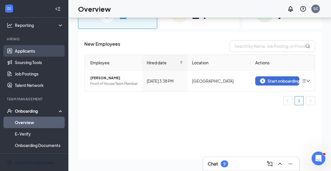
click at [27, 55] on link "Applicants" at bounding box center [39, 50] width 49 height 11
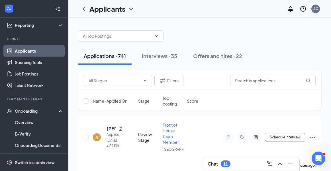
click at [220, 161] on div "Chat 11" at bounding box center [219, 163] width 23 height 7
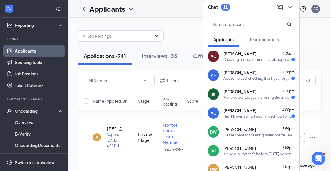
click at [232, 99] on div "We're so excited you are joining the Glasgow [DEMOGRAPHIC_DATA]-fil-Ateam ! Do …" at bounding box center [258, 97] width 68 height 5
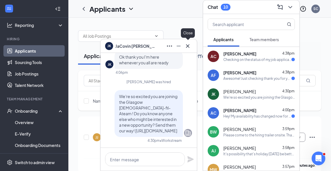
click at [189, 48] on icon "Cross" at bounding box center [188, 45] width 7 height 7
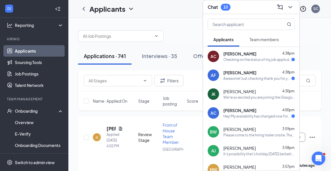
click at [183, 40] on div at bounding box center [200, 33] width 244 height 17
click at [289, 9] on icon "ChevronDown" at bounding box center [290, 7] width 7 height 7
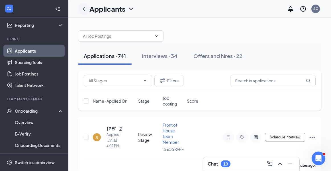
click at [87, 10] on icon "ChevronLeft" at bounding box center [83, 8] width 7 height 7
click at [84, 10] on icon "ChevronLeft" at bounding box center [83, 8] width 7 height 7
click at [221, 59] on button "Offers and hires · 22" at bounding box center [218, 55] width 60 height 17
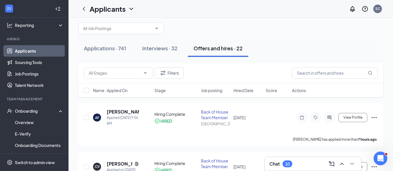
scroll to position [10, 0]
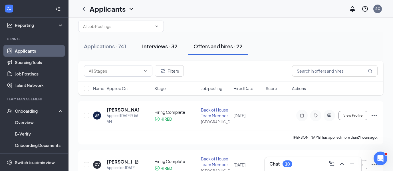
click at [165, 43] on div "Interviews · 32" at bounding box center [159, 45] width 35 height 7
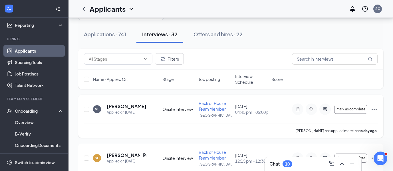
scroll to position [22, 0]
click at [213, 112] on p "[GEOGRAPHIC_DATA]" at bounding box center [215, 114] width 33 height 5
click at [119, 106] on h5 "[PERSON_NAME]" at bounding box center [127, 106] width 40 height 6
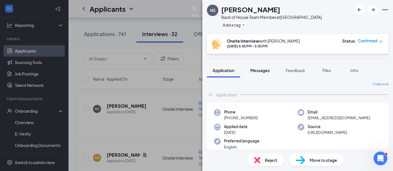
click at [261, 72] on span "Messages" at bounding box center [259, 70] width 19 height 5
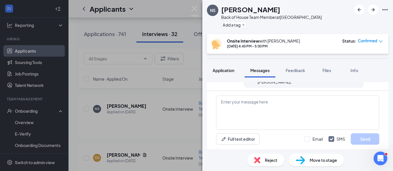
scroll to position [267, 0]
click at [220, 65] on button "Application" at bounding box center [223, 70] width 33 height 14
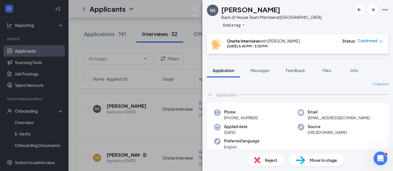
click at [195, 9] on div "NS [PERSON_NAME] Back of House Team Member at [GEOGRAPHIC_DATA] Add a tag Onsit…" at bounding box center [196, 85] width 393 height 171
click at [192, 9] on div "NS [PERSON_NAME] Back of House Team Member at [GEOGRAPHIC_DATA] Add a tag Onsit…" at bounding box center [196, 85] width 393 height 171
click at [192, 11] on div "NS [PERSON_NAME] Back of House Team Member at [GEOGRAPHIC_DATA] Add a tag Onsit…" at bounding box center [196, 85] width 393 height 171
click at [191, 12] on img at bounding box center [194, 11] width 7 height 11
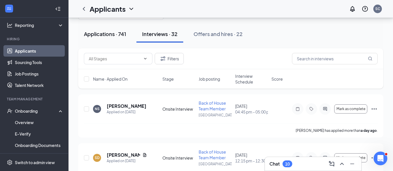
click at [105, 40] on button "Applications · 741" at bounding box center [105, 33] width 54 height 17
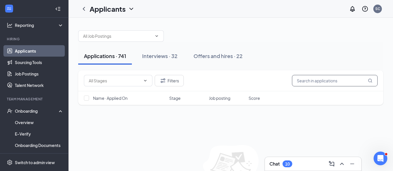
click at [331, 81] on input "text" at bounding box center [335, 80] width 86 height 11
type input "a"
click at [153, 49] on button "Interviews · 32" at bounding box center [159, 55] width 47 height 17
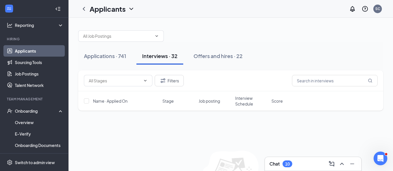
click at [319, 86] on div "Filters" at bounding box center [230, 80] width 305 height 21
click at [315, 79] on input "text" at bounding box center [335, 80] width 86 height 11
type input "[PERSON_NAME]"
click at [331, 45] on div "Applications · 741 Interviews · 32 Offers and hires · 22" at bounding box center [230, 56] width 305 height 29
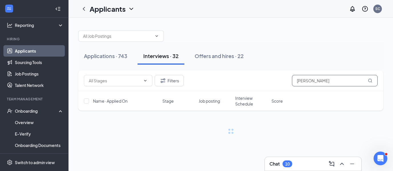
click at [301, 78] on input "[PERSON_NAME]" at bounding box center [335, 80] width 86 height 11
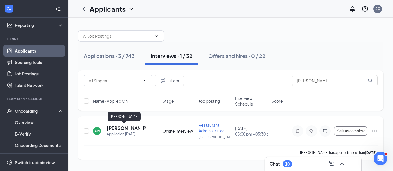
click at [114, 129] on h5 "[PERSON_NAME]" at bounding box center [123, 128] width 33 height 6
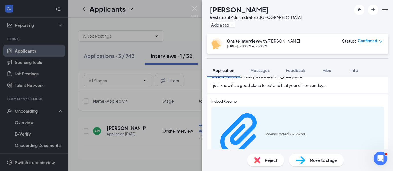
scroll to position [204, 0]
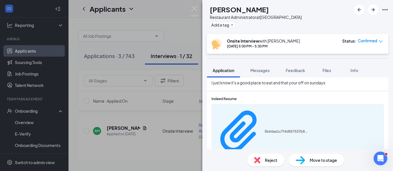
click at [282, 106] on div "Indeed Resume 5b64ae1c7f4d857537b88c145f4881c5.pdf" at bounding box center [297, 128] width 181 height 72
click at [280, 104] on div "5b64ae1c7f4d857537b88c145f4881c5.pdf" at bounding box center [297, 132] width 172 height 56
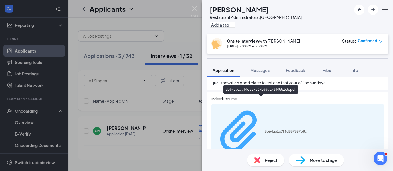
click at [215, 106] on icon "Paperclip" at bounding box center [240, 131] width 50 height 50
